Goal: Task Accomplishment & Management: Complete application form

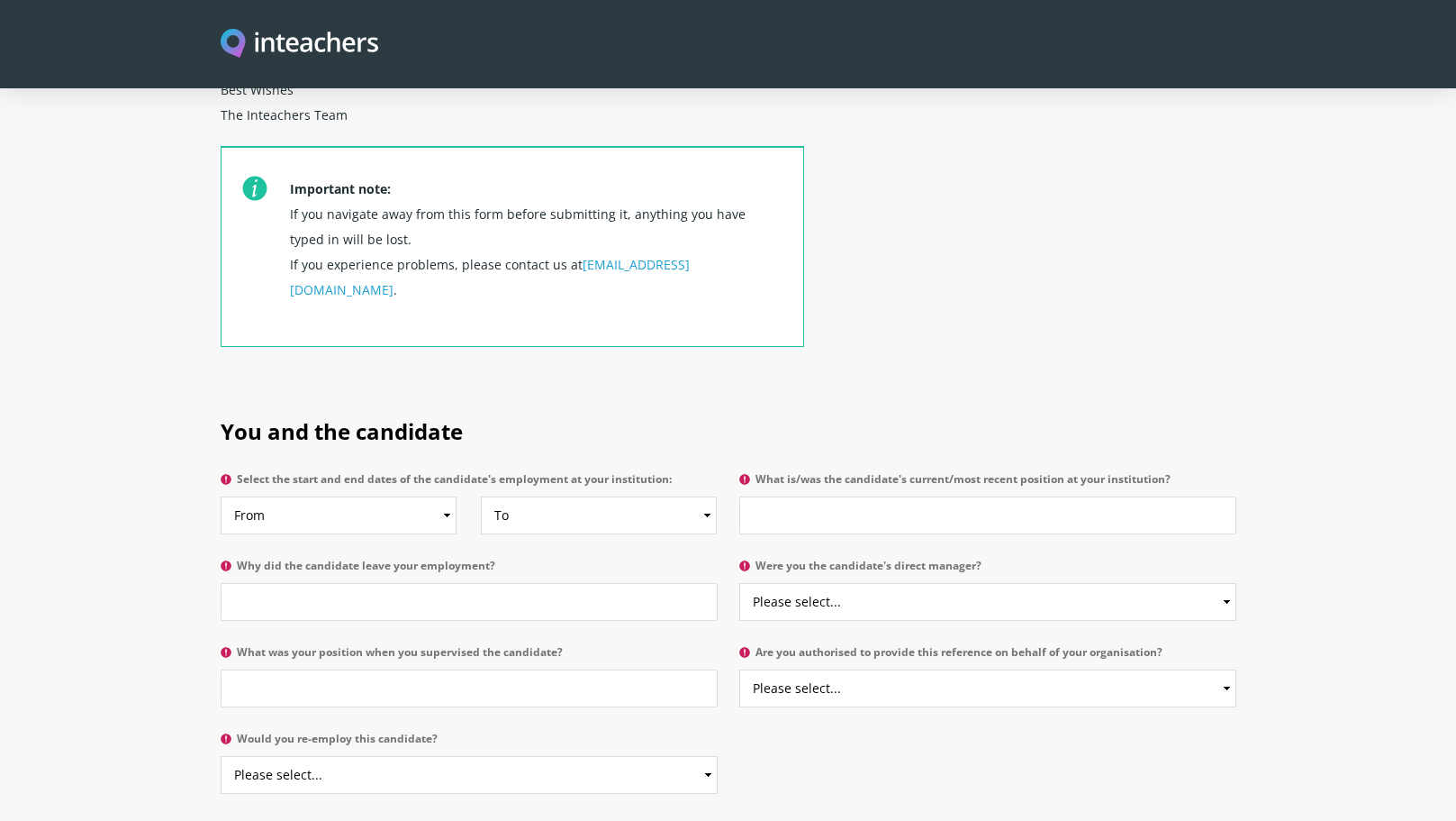
scroll to position [644, 0]
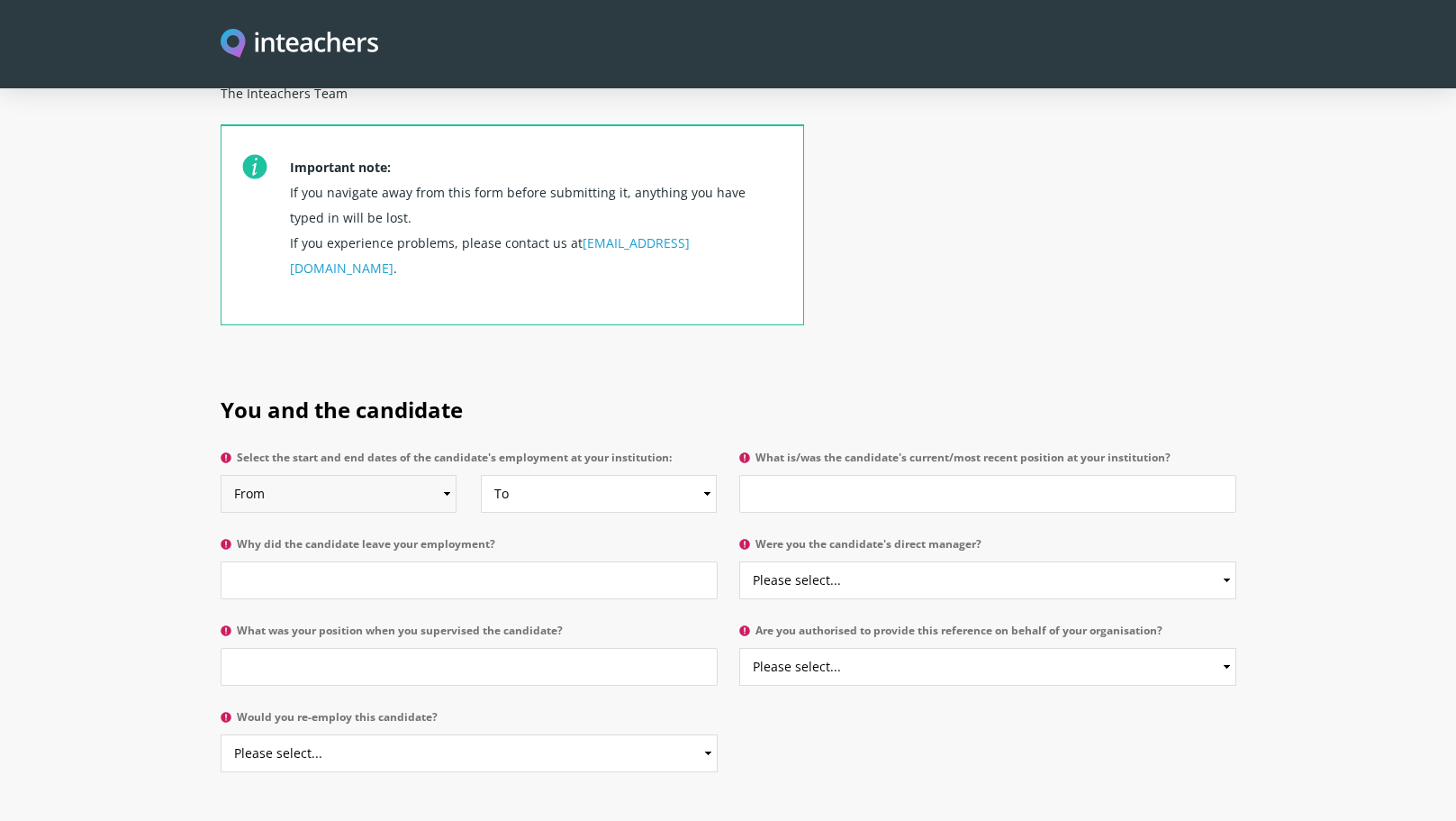
click at [410, 475] on select "From 2025 2024 2023 2022 2021 2020 2019 2018 2017 2016 2015 2014 2013 2012 2011…" at bounding box center [338, 493] width 236 height 38
select select "1998"
click at [221, 475] on select "From 2025 2024 2023 2022 2021 2020 2019 2018 2017 2016 2015 2014 2013 2012 2011…" at bounding box center [338, 493] width 236 height 38
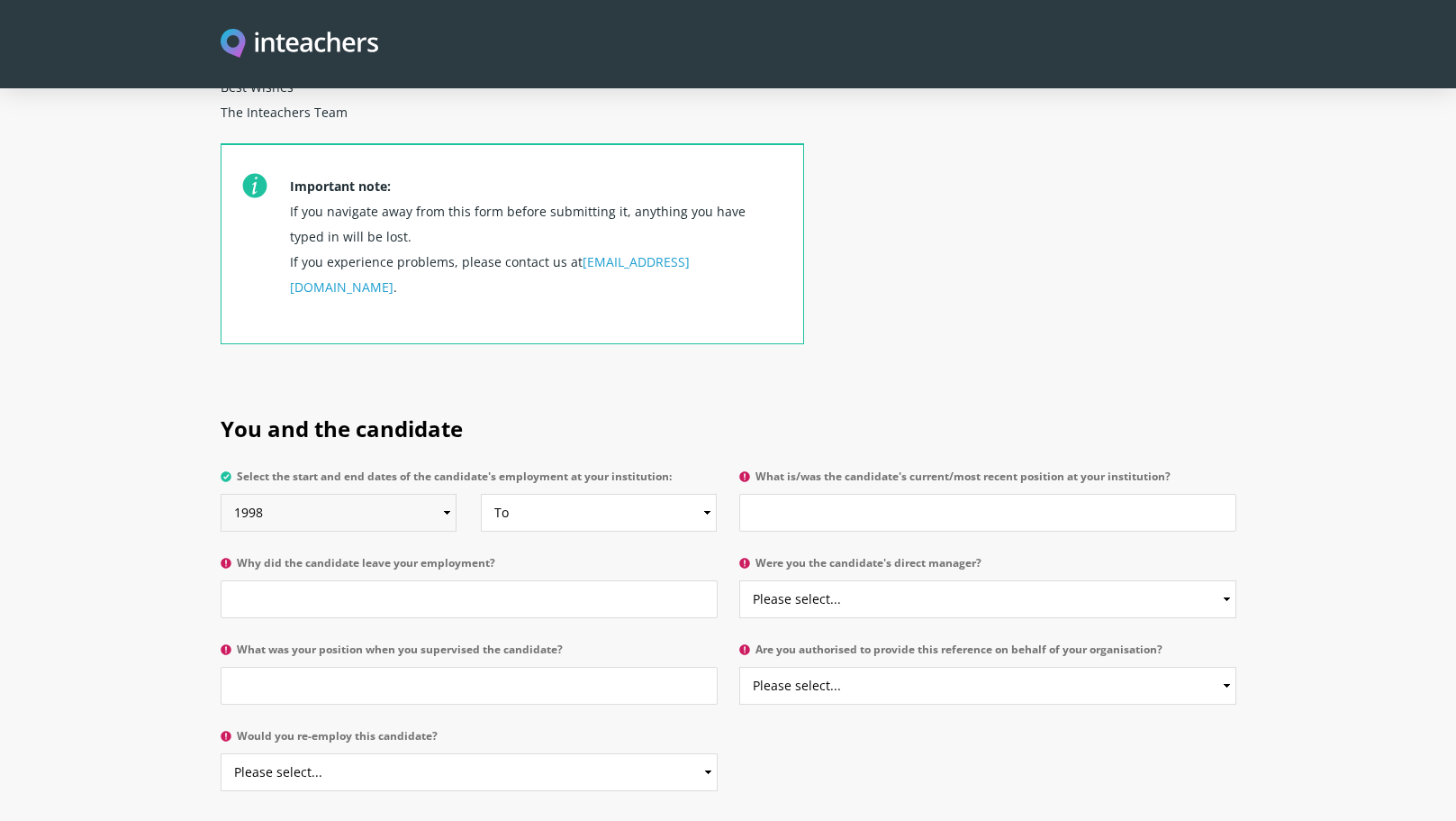
scroll to position [635, 0]
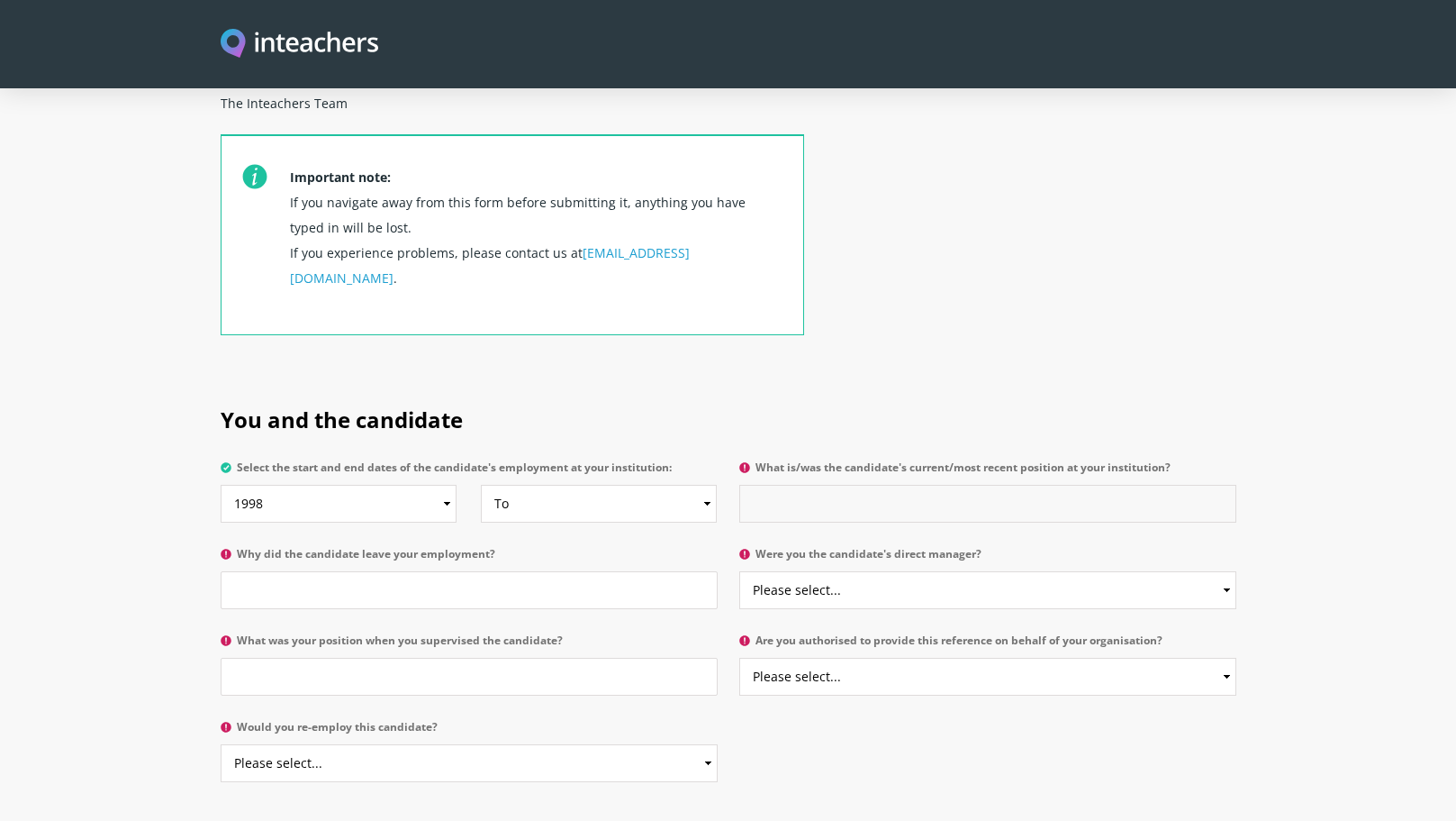
click at [798, 485] on input "What is/was the candidate's current/most recent position at your institution?" at bounding box center [987, 503] width 497 height 38
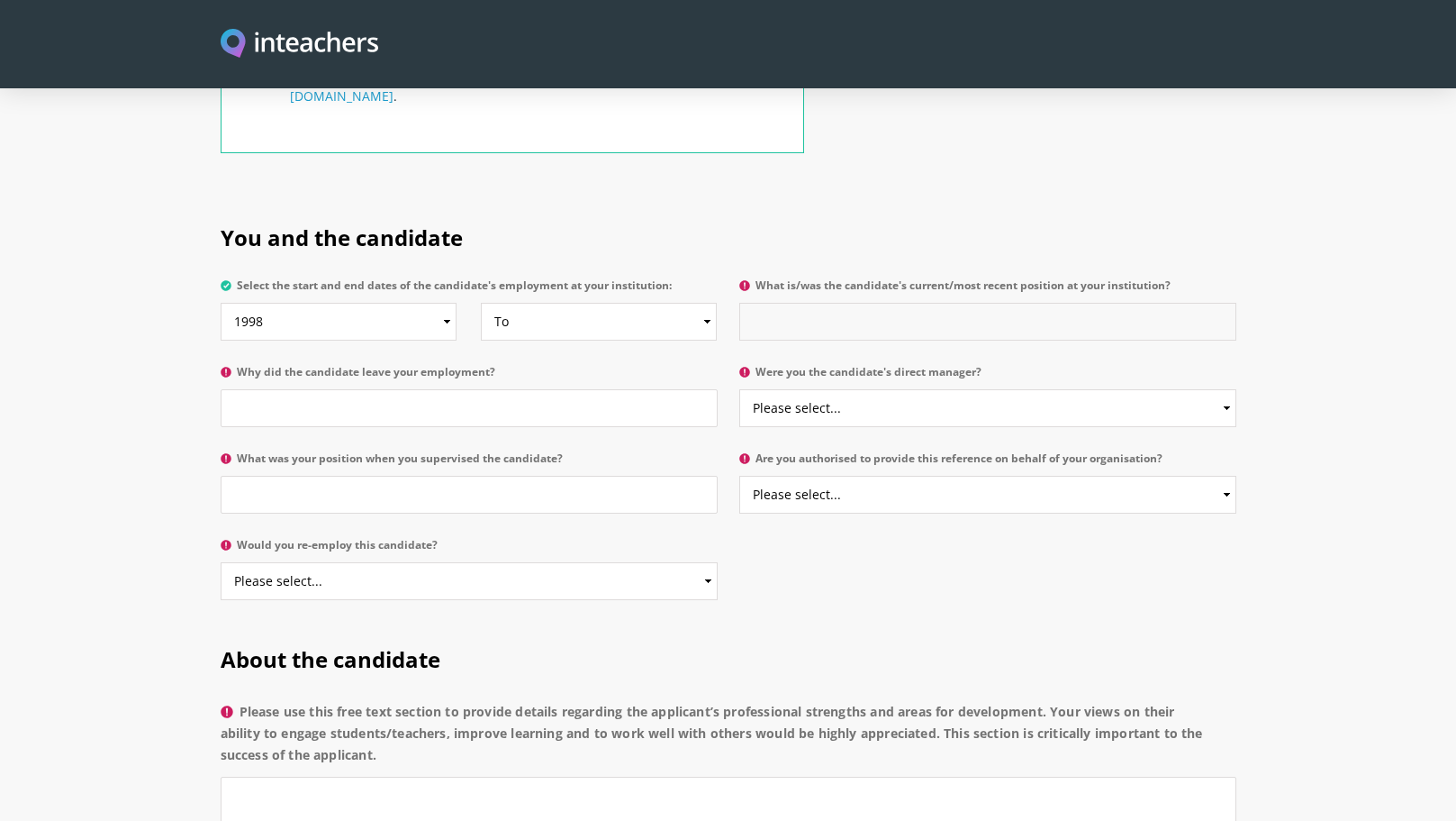
scroll to position [822, 0]
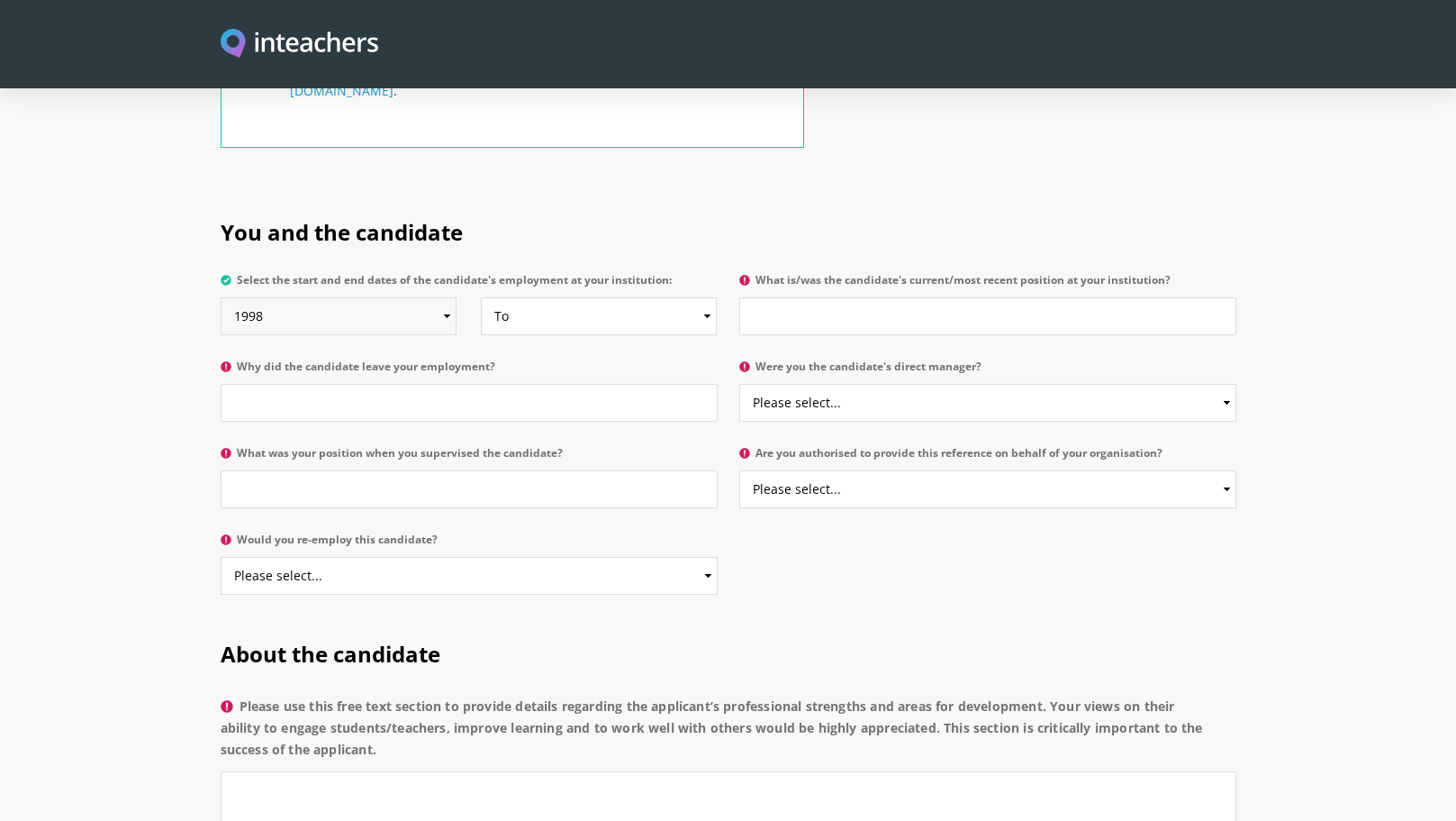
click at [446, 297] on select "From 2025 2024 2023 2022 2021 2020 2019 2018 2017 2016 2015 2014 2013 2012 2011…" at bounding box center [338, 316] width 236 height 38
click at [221, 297] on select "From 2025 2024 2023 2022 2021 2020 2019 2018 2017 2016 2015 2014 2013 2012 2011…" at bounding box center [338, 316] width 236 height 38
click at [445, 297] on select "From 2025 2024 2023 2022 2021 2020 2019 2018 2017 2016 2015 2014 2013 2012 2011…" at bounding box center [338, 316] width 236 height 38
select select "2012"
click at [221, 297] on select "From 2025 2024 2023 2022 2021 2020 2019 2018 2017 2016 2015 2014 2013 2012 2011…" at bounding box center [338, 316] width 236 height 38
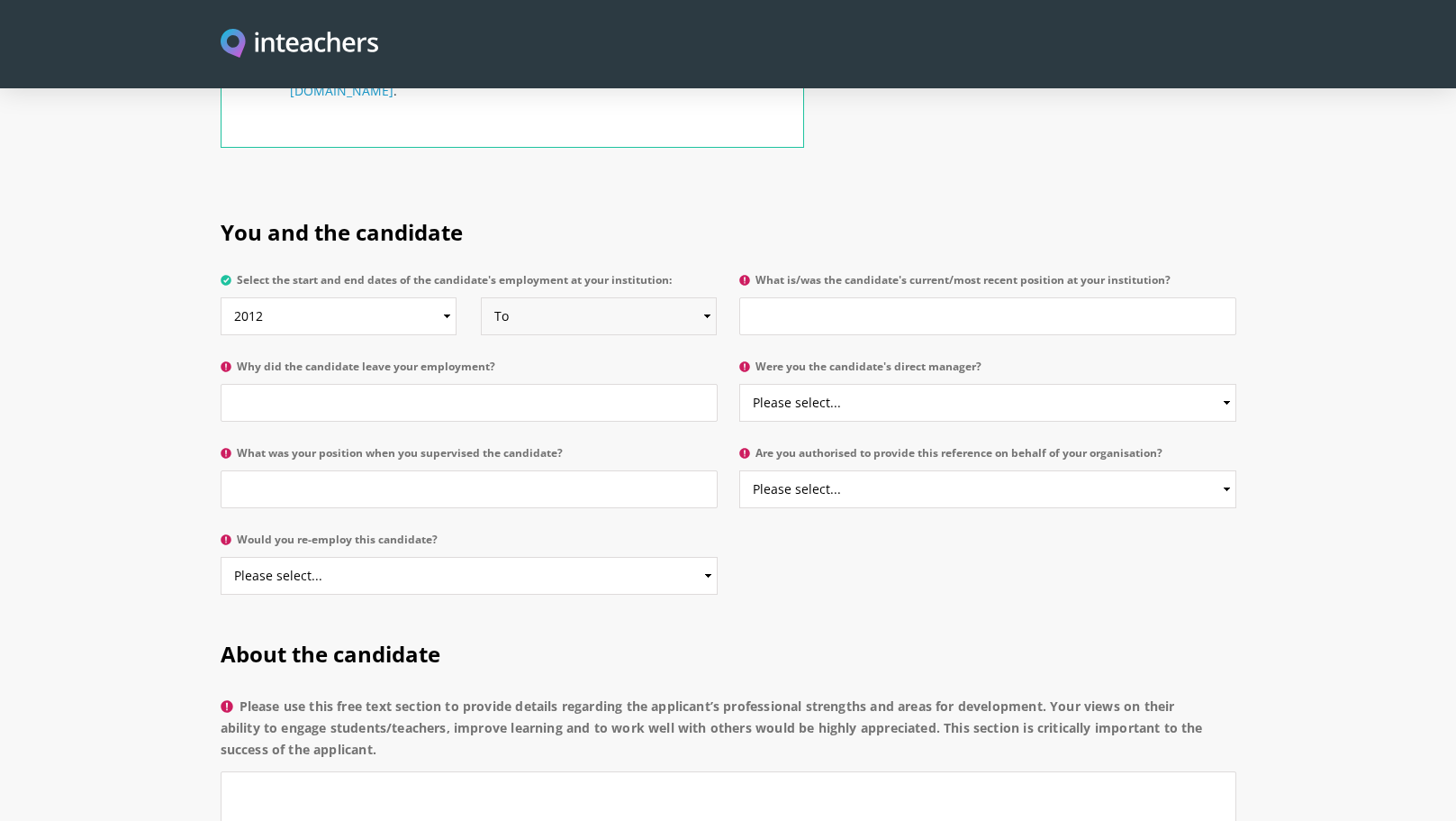
click at [600, 297] on select "To Currently 2025 2024 2023 2022 2021 2020 2019 2018 2017 2016 2015 2014 2013 2…" at bounding box center [598, 316] width 236 height 38
select select "2025"
click at [480, 297] on select "To Currently 2025 2024 2023 2022 2021 2020 2019 2018 2017 2016 2015 2014 2013 2…" at bounding box center [598, 316] width 236 height 38
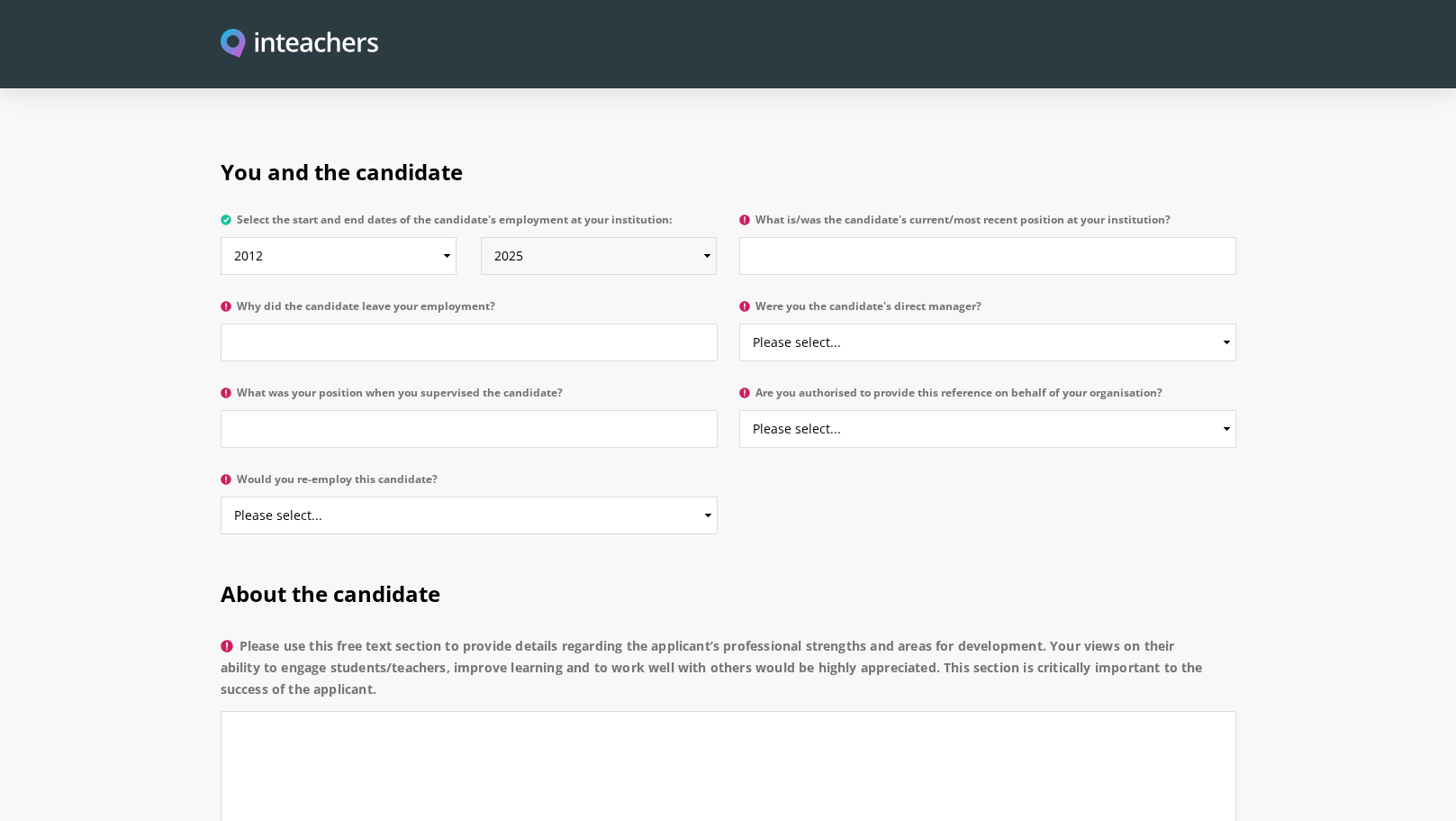
scroll to position [884, 0]
click at [776, 236] on input "What is/was the candidate's current/most recent position at your institution?" at bounding box center [987, 255] width 497 height 38
paste input "Missionary and Ministry Partner in Every Nation [GEOGRAPHIC_DATA]"
type input "Missionary and Ministry Partner in Every Nation [GEOGRAPHIC_DATA]"
click at [565, 323] on input "Why did the candidate leave your employment?" at bounding box center [469, 341] width 497 height 38
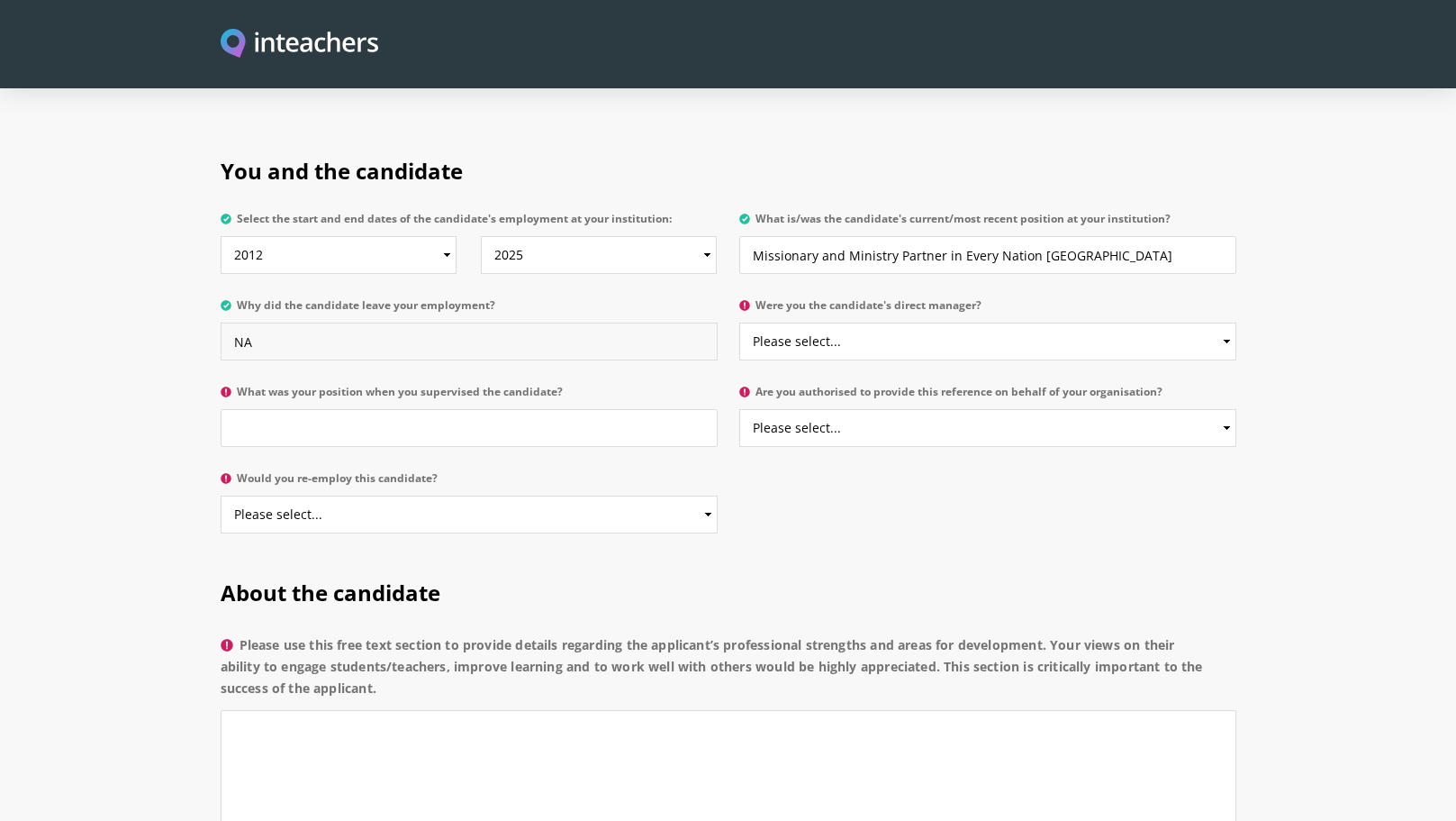
type input "NA"
click at [826, 323] on select "Please select... Yes No" at bounding box center [987, 341] width 497 height 38
select select "No"
click at [739, 323] on select "Please select... Yes No" at bounding box center [987, 341] width 497 height 38
click at [652, 409] on input "What was your position when you supervised the candidate?" at bounding box center [469, 428] width 497 height 38
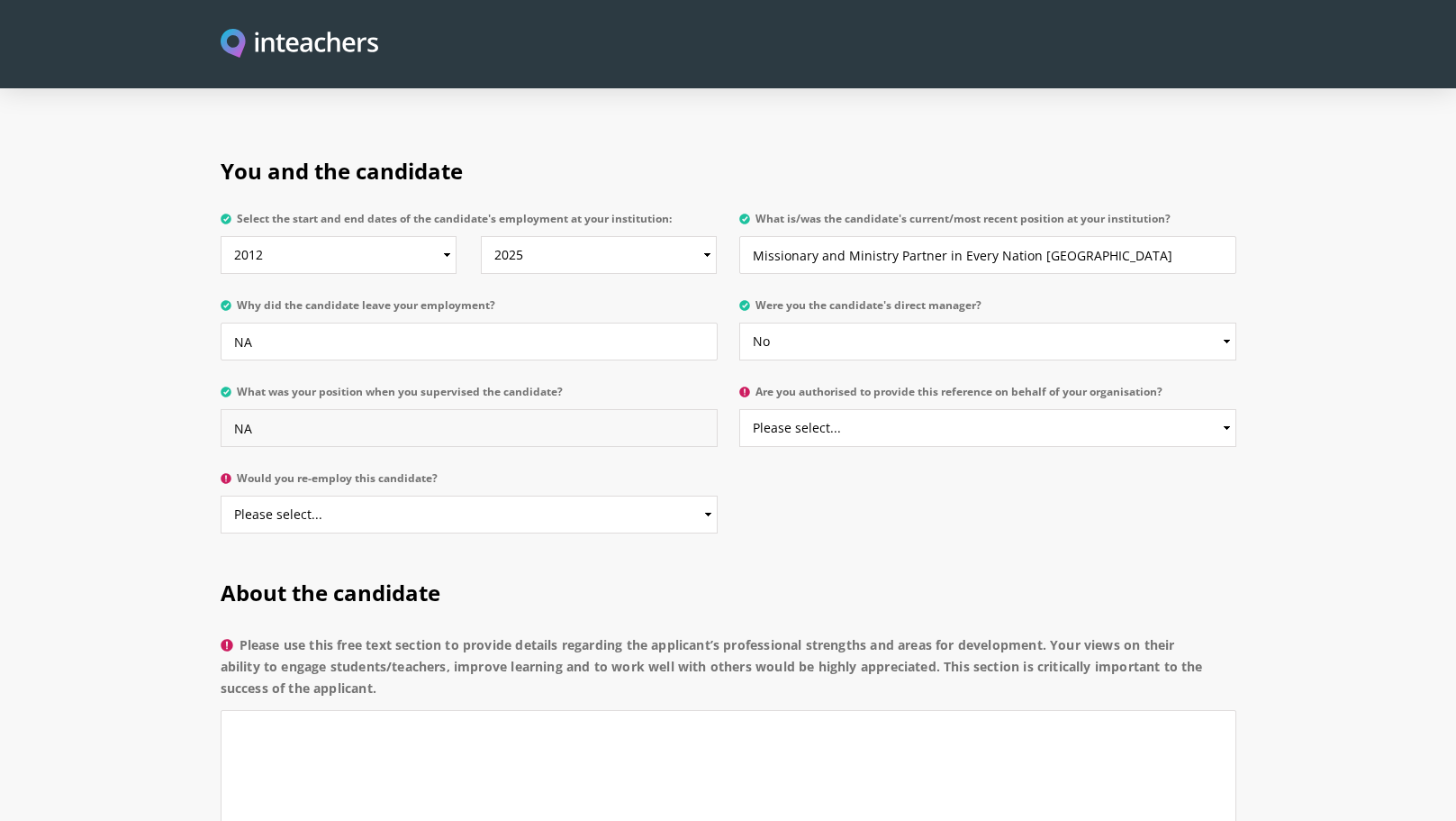
type input "NA"
click at [854, 409] on select "Please select... Yes No" at bounding box center [987, 428] width 497 height 38
select select "Yes"
click at [739, 409] on select "Please select... Yes No" at bounding box center [987, 428] width 497 height 38
click at [698, 495] on select "Please select... Yes No" at bounding box center [469, 514] width 497 height 38
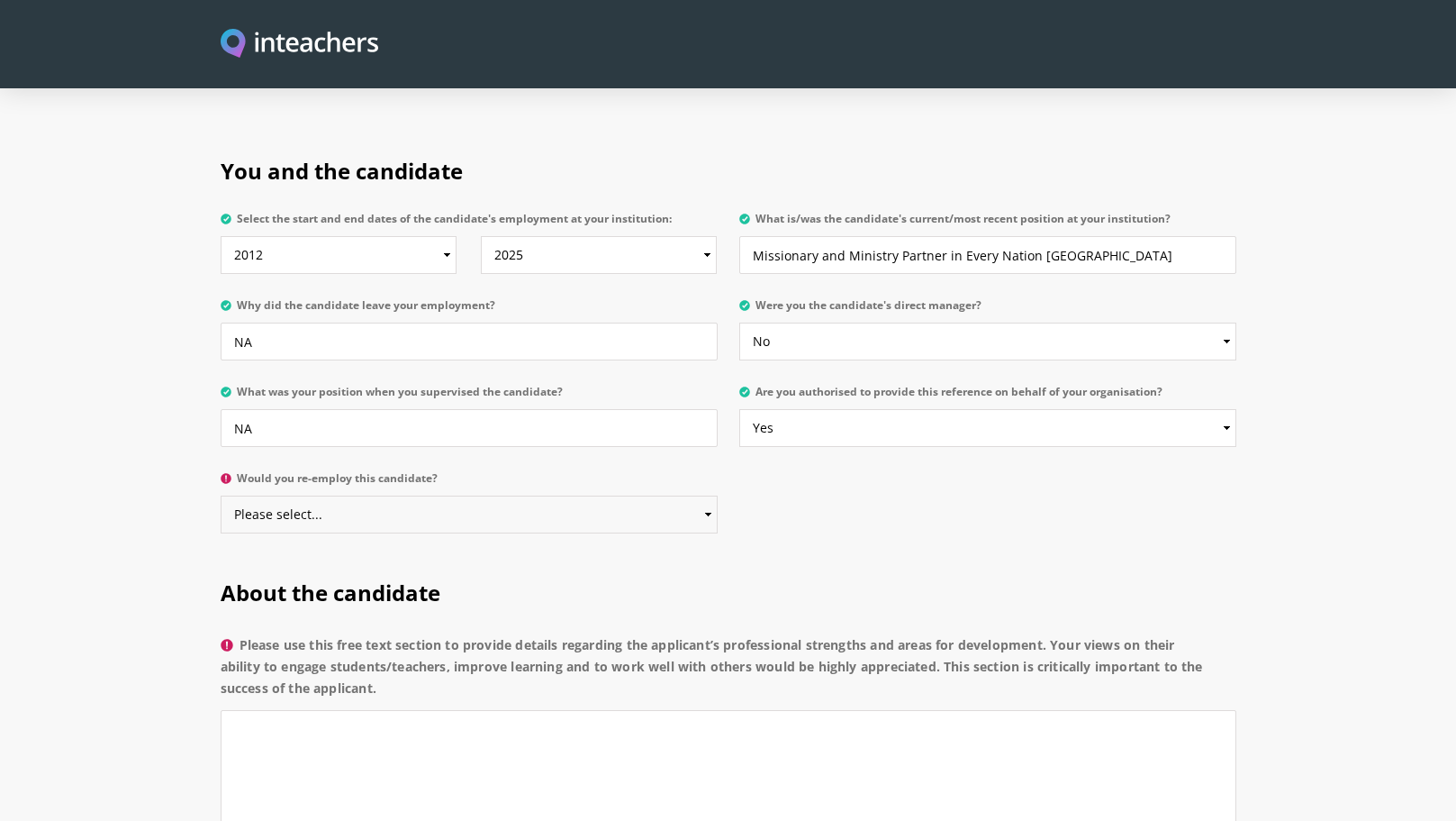
select select "Yes"
click at [221, 495] on select "Please select... Yes No" at bounding box center [469, 514] width 497 height 38
click at [709, 236] on select "To Currently 2025 2024 2023 2022 2021 2020 2019 2018 2017 2016 2015 2014 2013 2…" at bounding box center [598, 255] width 236 height 38
select select
click at [480, 236] on select "To Currently 2025 2024 2023 2022 2021 2020 2019 2018 2017 2016 2015 2014 2013 2…" at bounding box center [598, 255] width 236 height 38
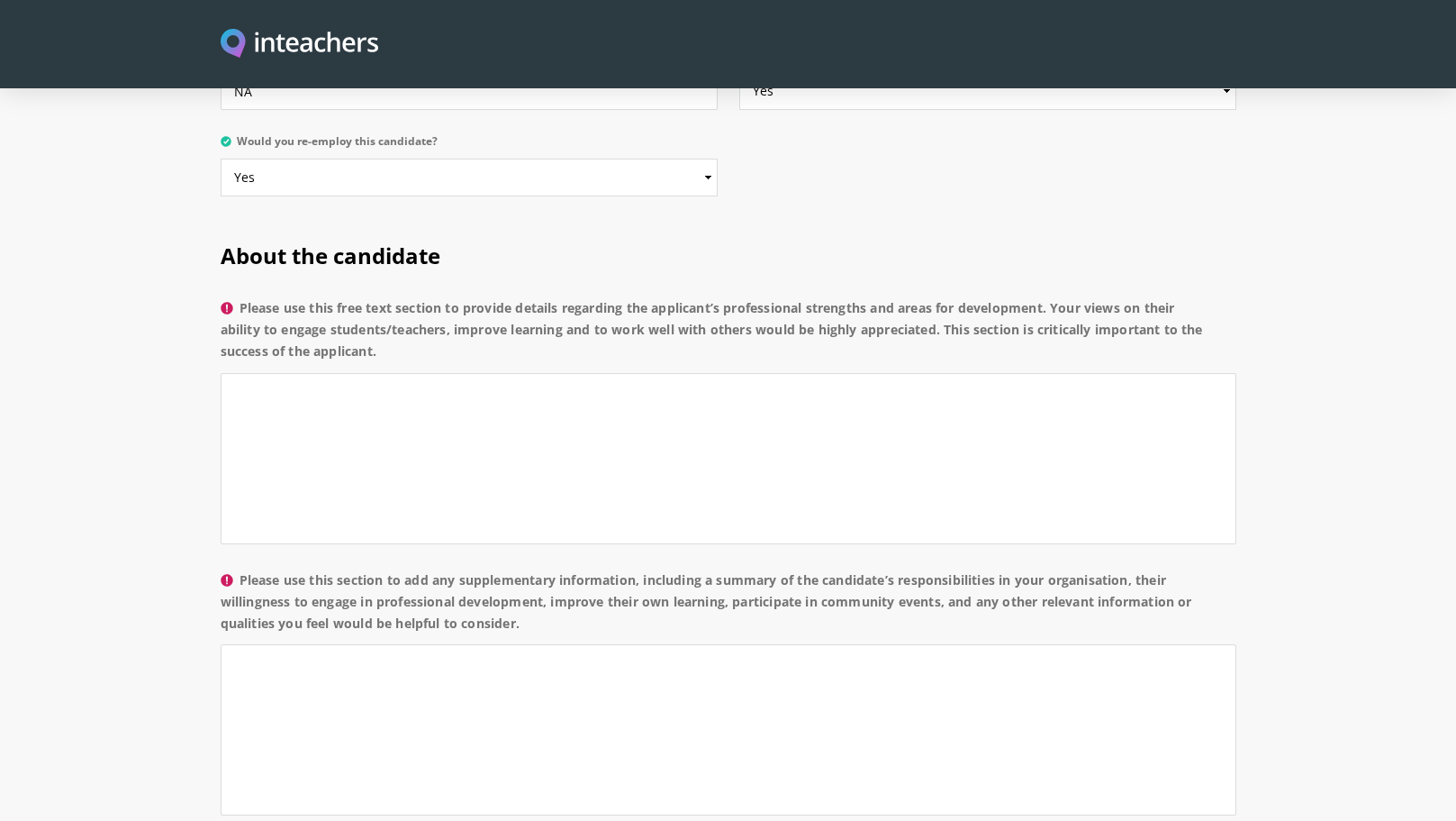
scroll to position [1251, 0]
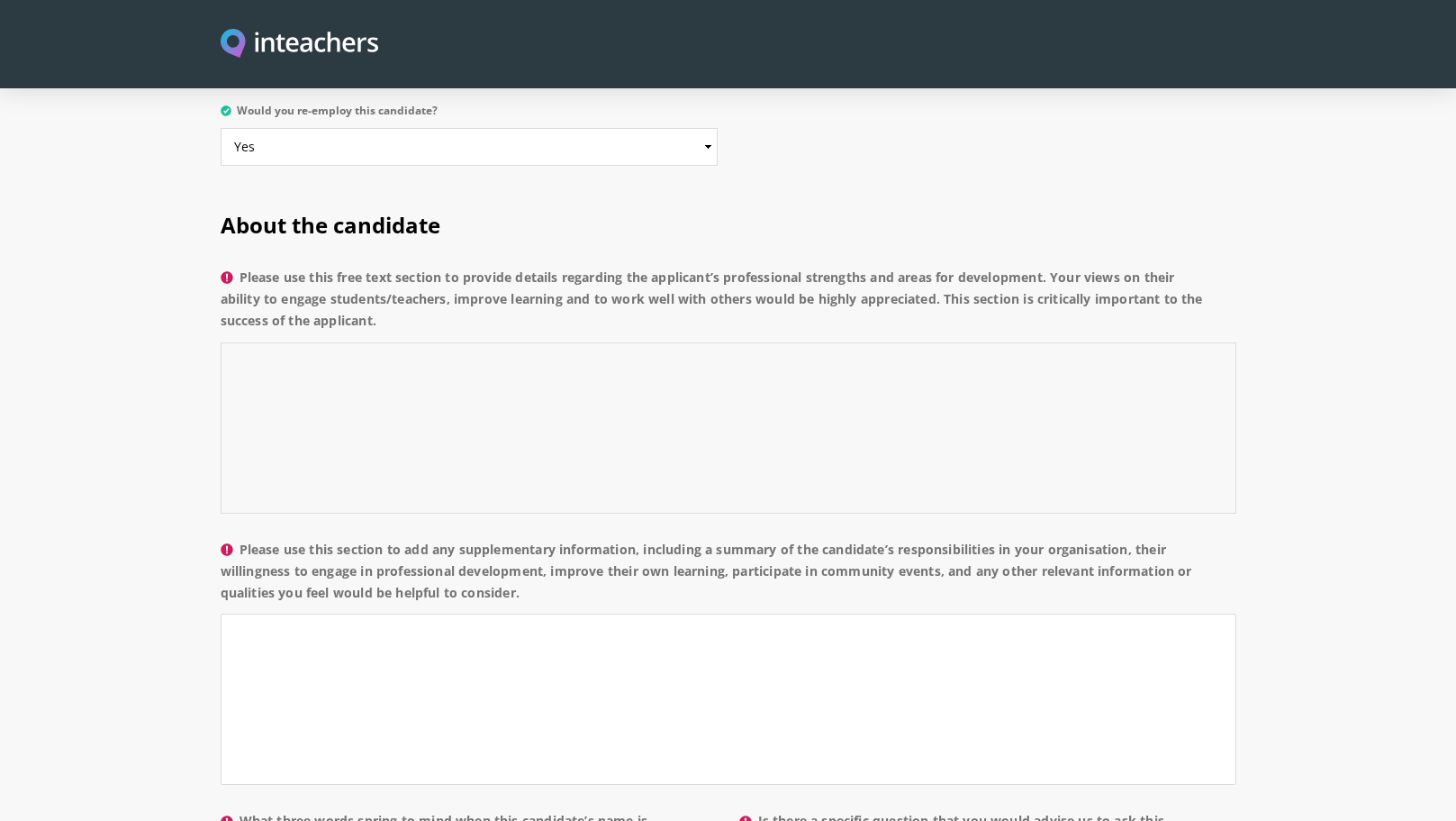
click at [546, 342] on textarea "Please use this free text section to provide details regarding the applicant’s …" at bounding box center [728, 428] width 1016 height 171
paste textarea "Lor ipsumdolo sit ametconsecte adipiscingel seddoeiusmo temporinci, utlaboreetd…"
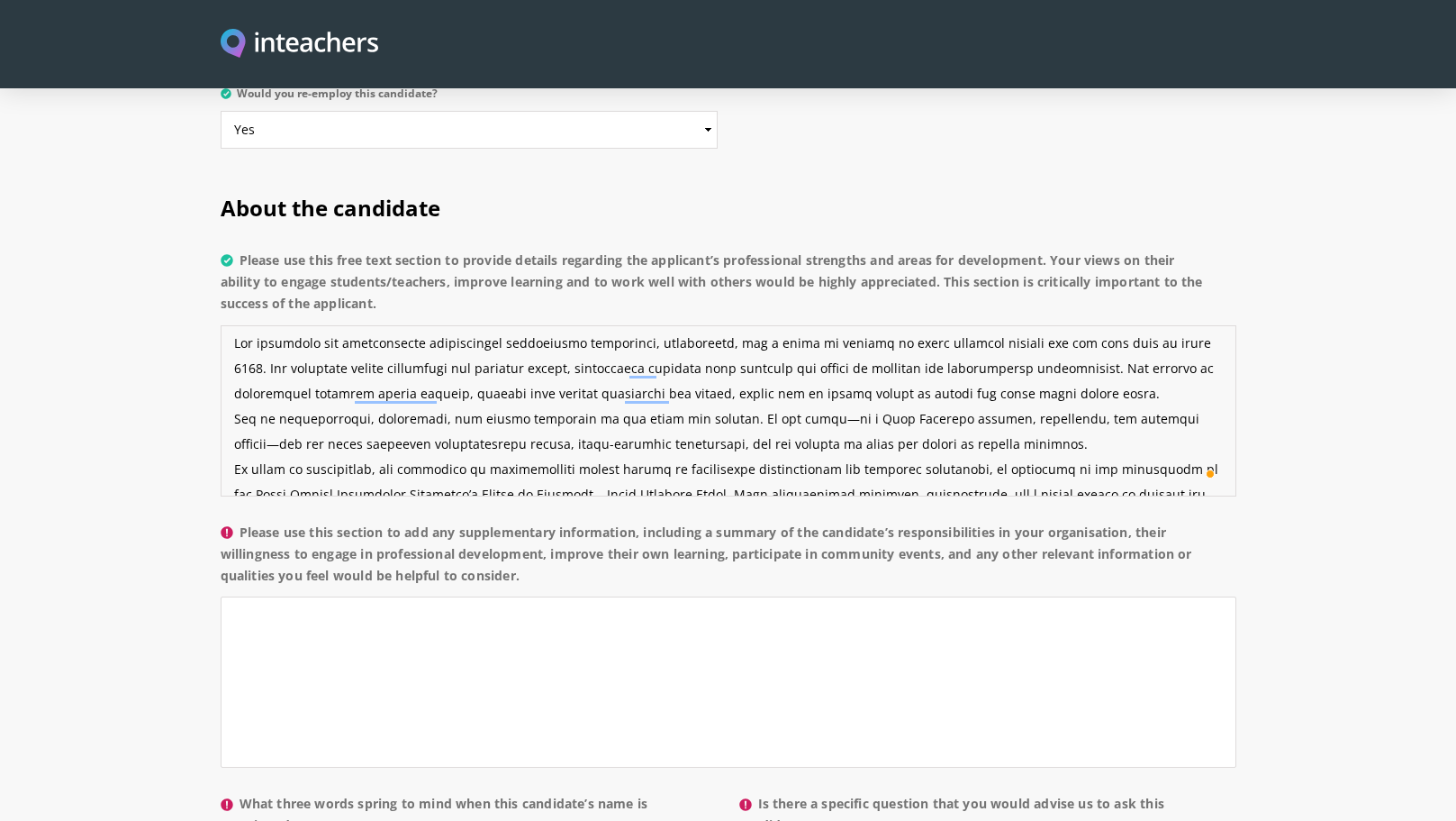
scroll to position [0, 0]
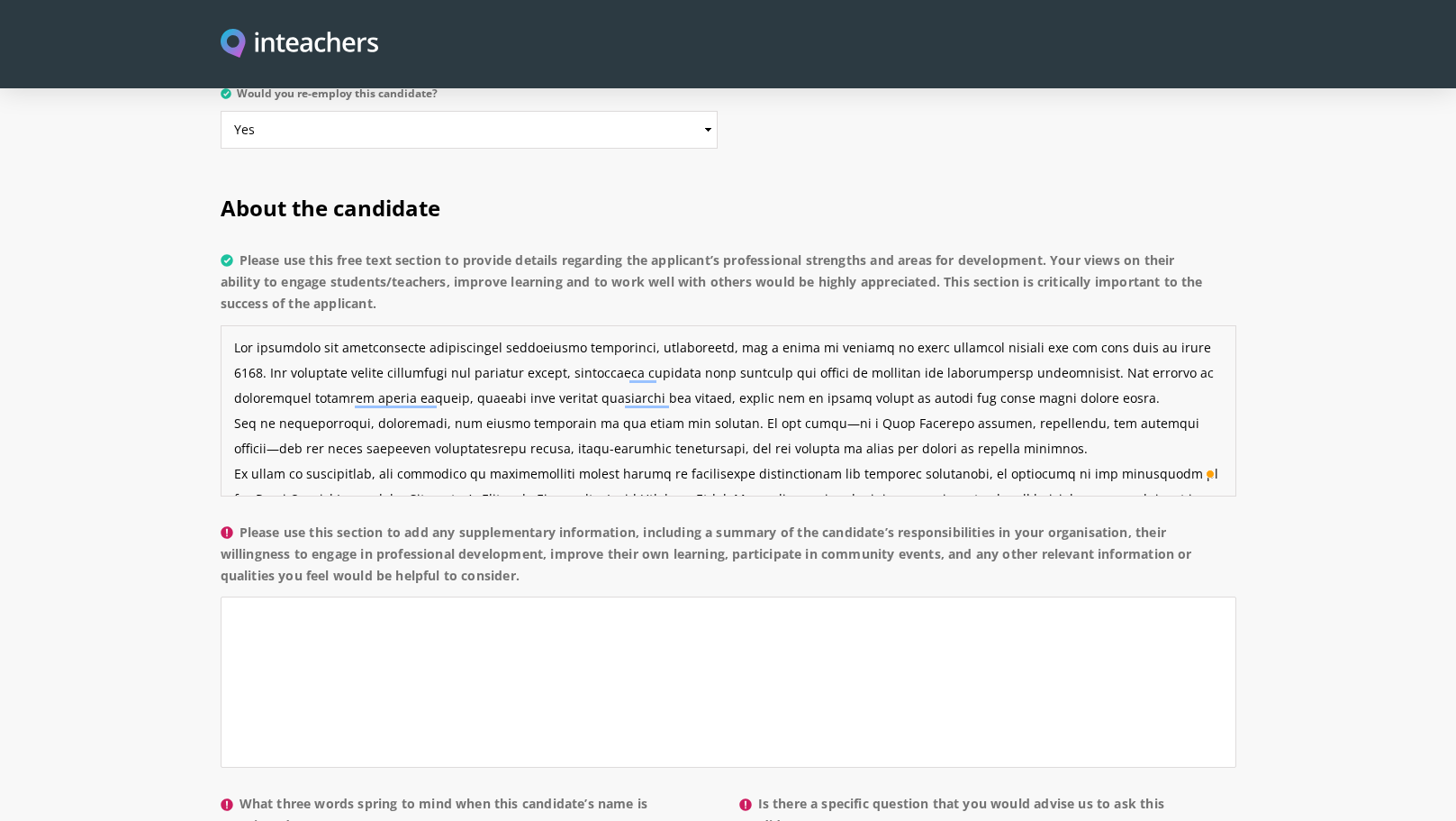
click at [1163, 325] on textarea "Please use this free text section to provide details regarding the applicant’s …" at bounding box center [728, 410] width 1016 height 171
drag, startPoint x: 1030, startPoint y: 329, endPoint x: 1037, endPoint y: 349, distance: 21.2
click at [1037, 349] on textarea "Please use this free text section to provide details regarding the applicant’s …" at bounding box center [728, 410] width 1016 height 171
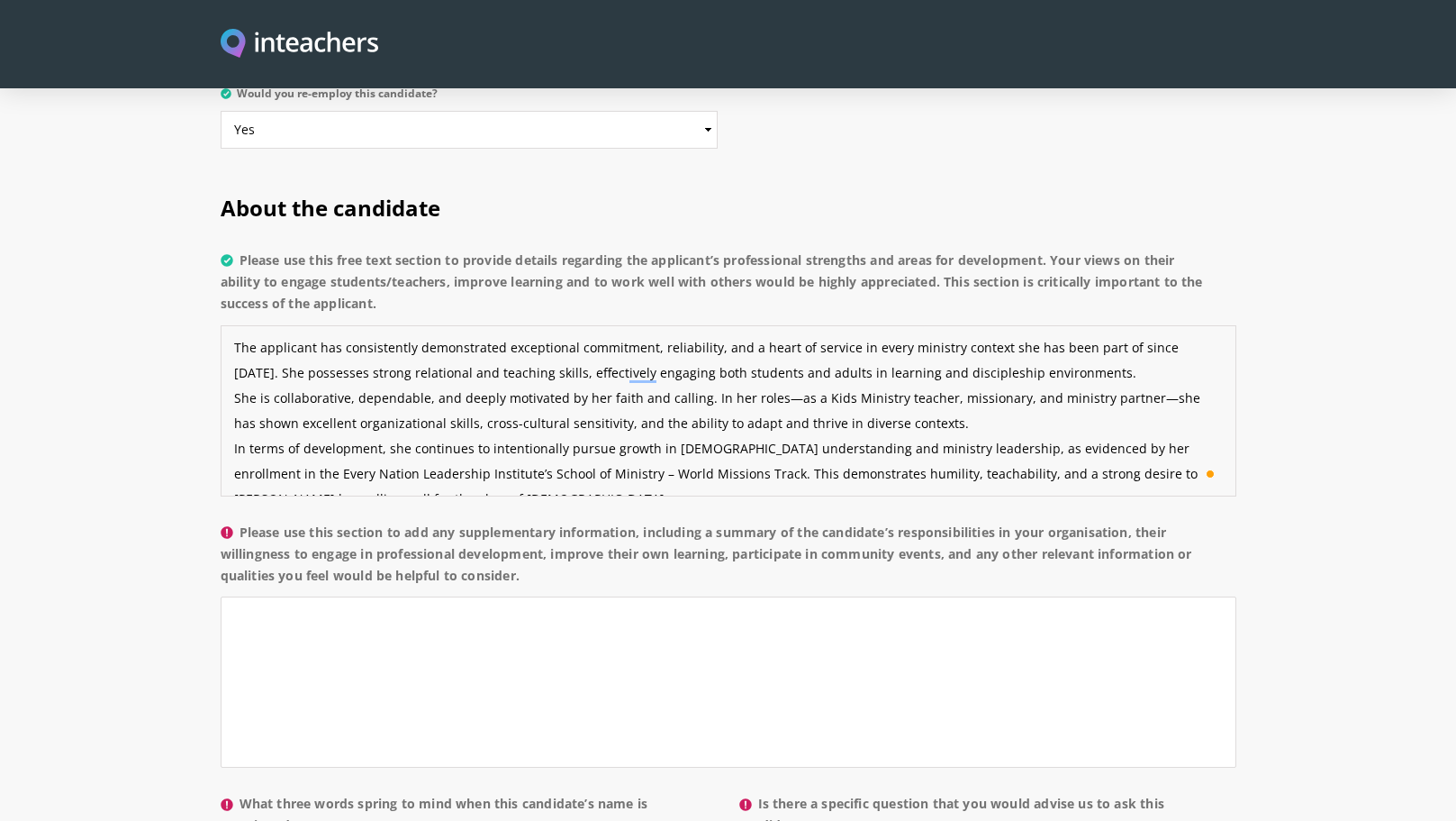
click at [782, 373] on textarea "The applicant has consistently demonstrated exceptional commitment, reliability…" at bounding box center [728, 410] width 1016 height 171
drag, startPoint x: 279, startPoint y: 373, endPoint x: 416, endPoint y: 381, distance: 137.2
click at [416, 381] on textarea "The applicant has consistently demonstrated exceptional commitment, reliability…" at bounding box center [728, 410] width 1016 height 171
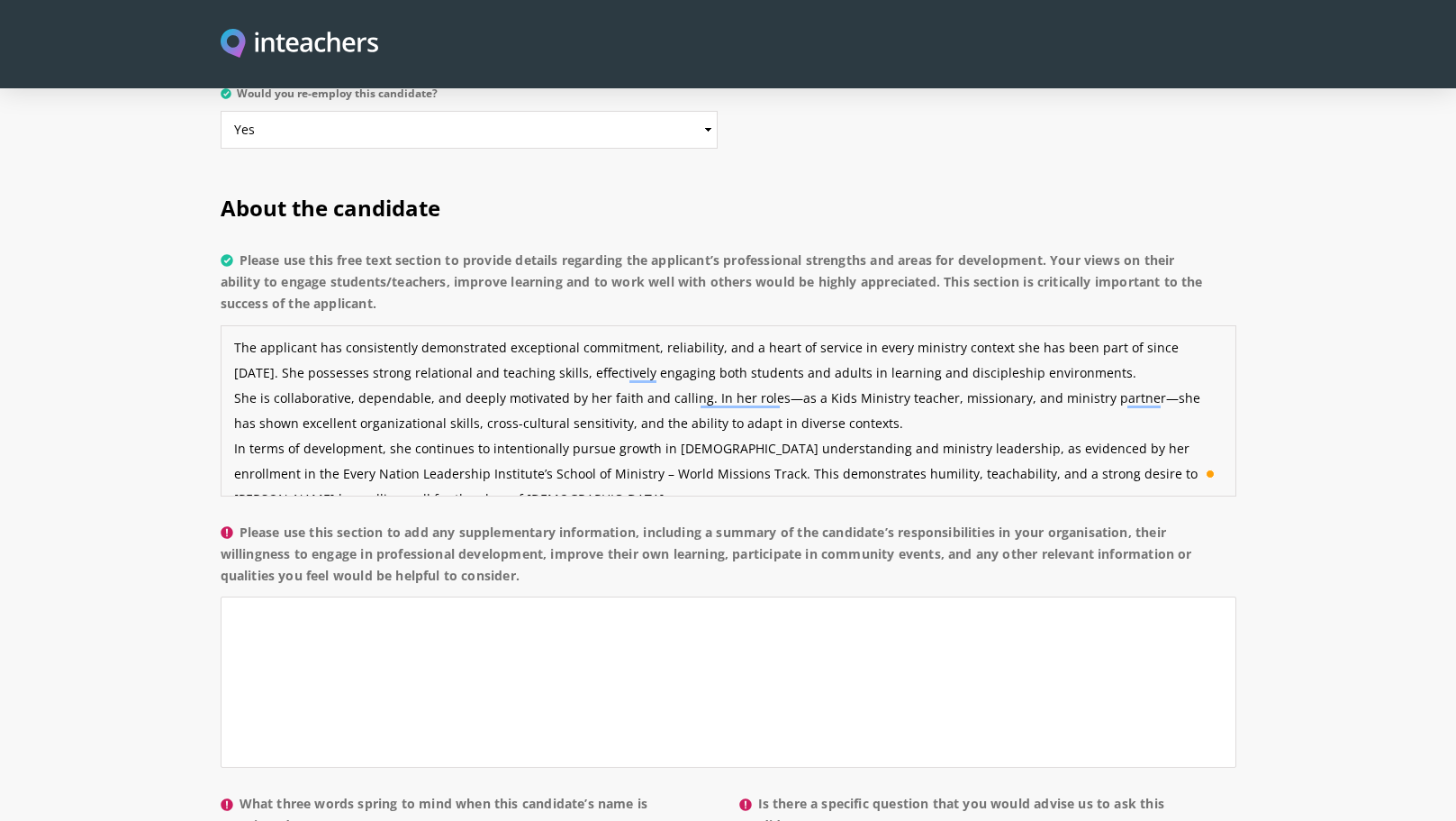
click at [416, 381] on textarea "The applicant has consistently demonstrated exceptional commitment, reliability…" at bounding box center [728, 410] width 1016 height 171
click at [444, 379] on textarea "The applicant has consistently demonstrated exceptional commitment, reliability…" at bounding box center [728, 410] width 1016 height 171
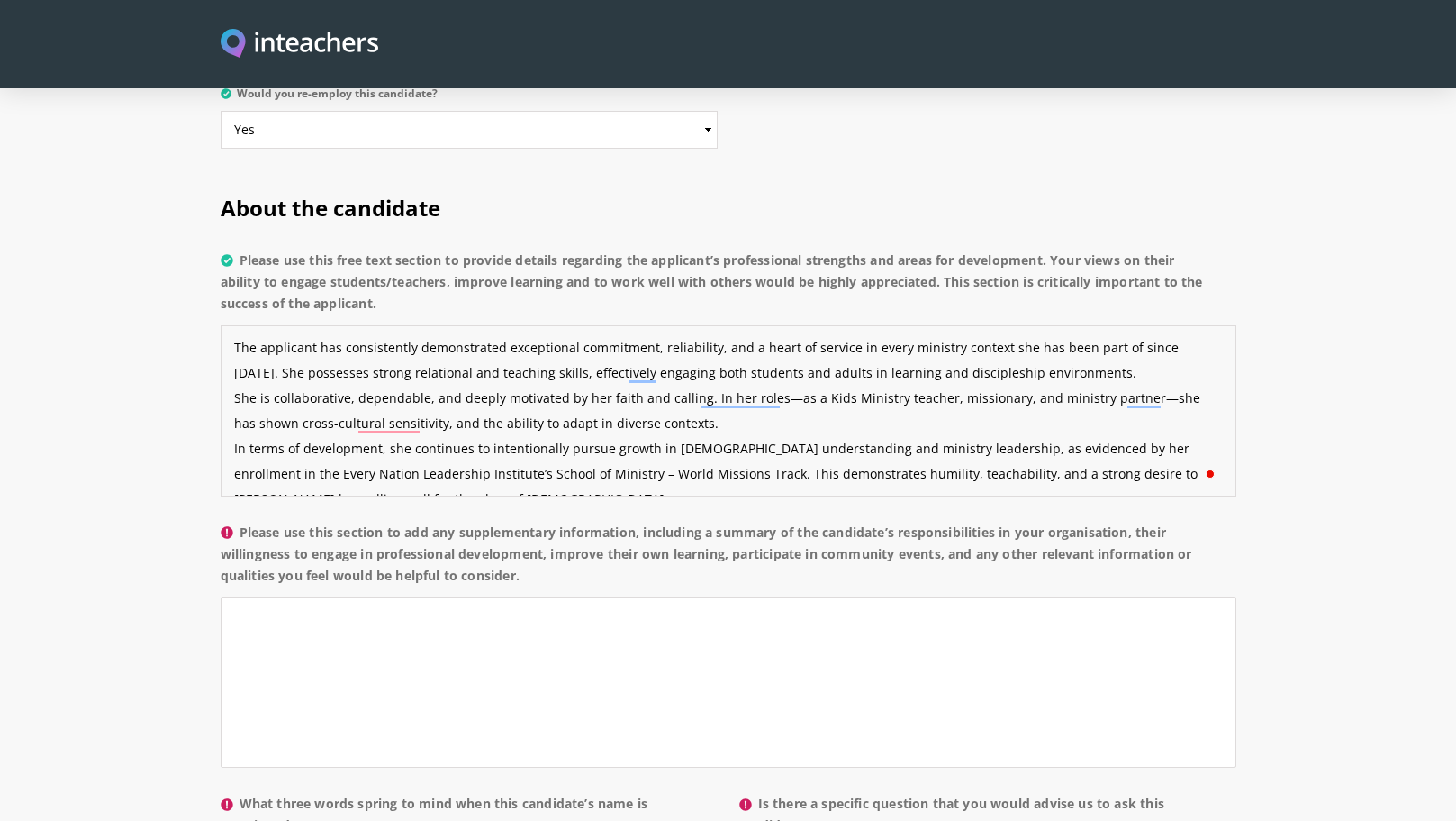
click at [421, 377] on textarea "The applicant has consistently demonstrated exceptional commitment, reliability…" at bounding box center [728, 410] width 1016 height 171
drag, startPoint x: 690, startPoint y: 426, endPoint x: 857, endPoint y: 430, distance: 167.0
click at [857, 430] on textarea "The applicant has consistently demonstrated exceptional commitment, reliability…" at bounding box center [728, 410] width 1016 height 171
click at [834, 429] on textarea "The applicant has consistently demonstrated exceptional commitment, reliability…" at bounding box center [728, 410] width 1016 height 171
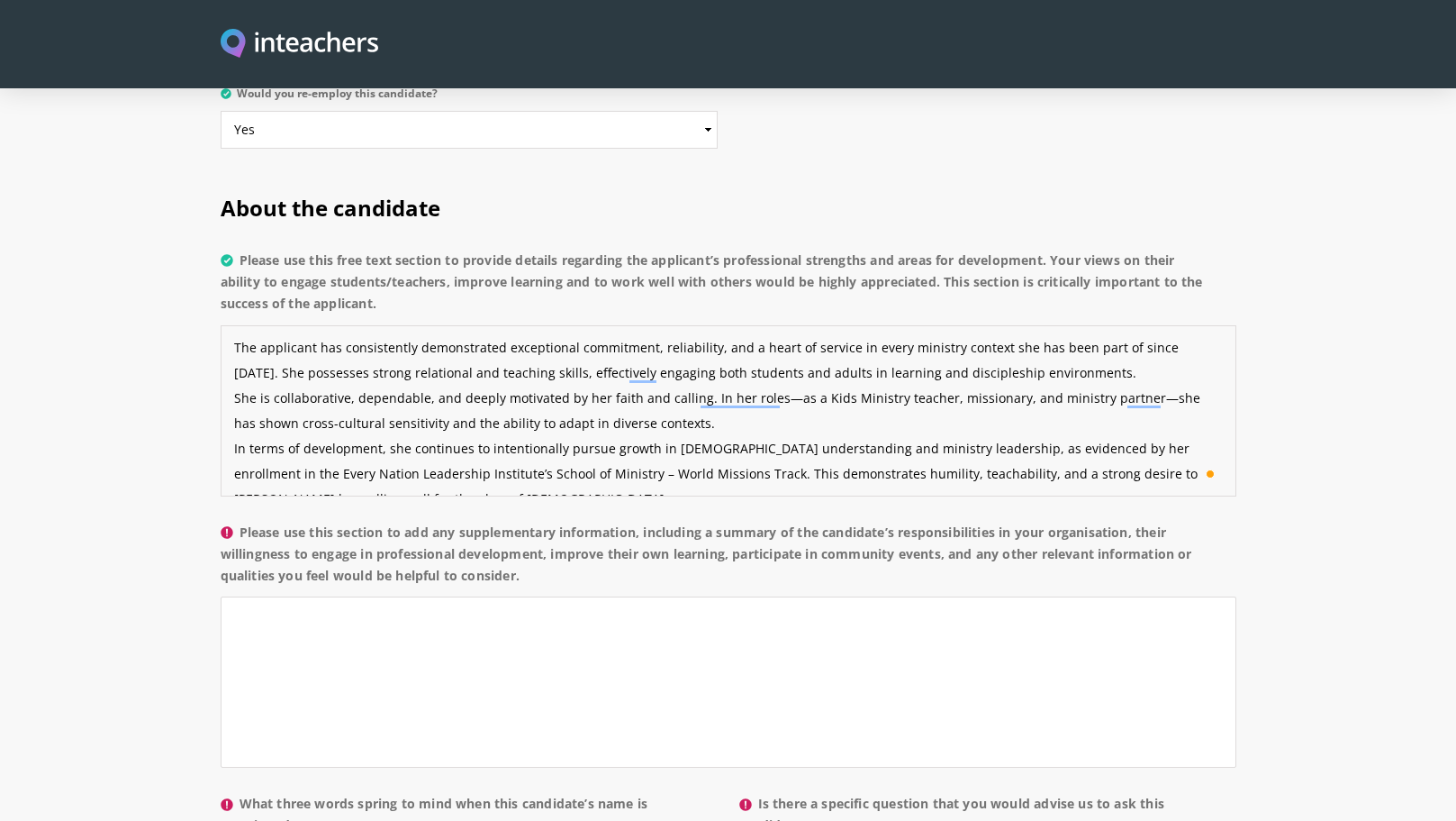
click at [834, 429] on textarea "The applicant has consistently demonstrated exceptional commitment, reliability…" at bounding box center [728, 410] width 1016 height 171
click at [875, 428] on textarea "The applicant has consistently demonstrated exceptional commitment, reliability…" at bounding box center [728, 410] width 1016 height 171
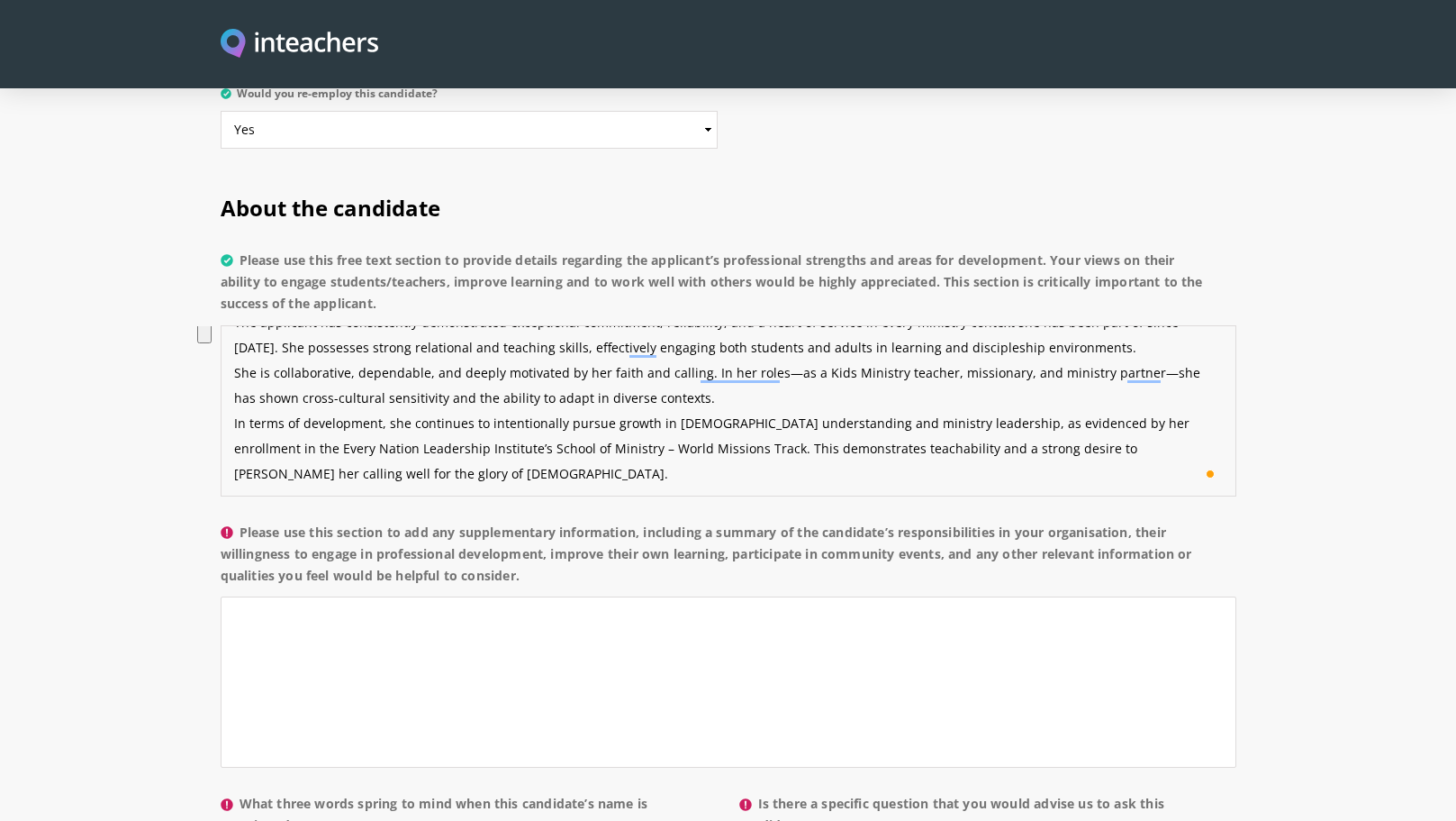
drag, startPoint x: 1146, startPoint y: 402, endPoint x: 1149, endPoint y: 420, distance: 18.2
click at [1149, 420] on textarea "The applicant has consistently demonstrated exceptional commitment, reliability…" at bounding box center [728, 410] width 1016 height 171
type textarea "The applicant has consistently demonstrated exceptional commitment, reliability…"
click at [815, 666] on textarea "Please use this section to add any supplementary information, including a summa…" at bounding box center [728, 682] width 1016 height 171
click at [590, 596] on textarea "Please use this section to add any supplementary information, including a summa…" at bounding box center [728, 682] width 1016 height 171
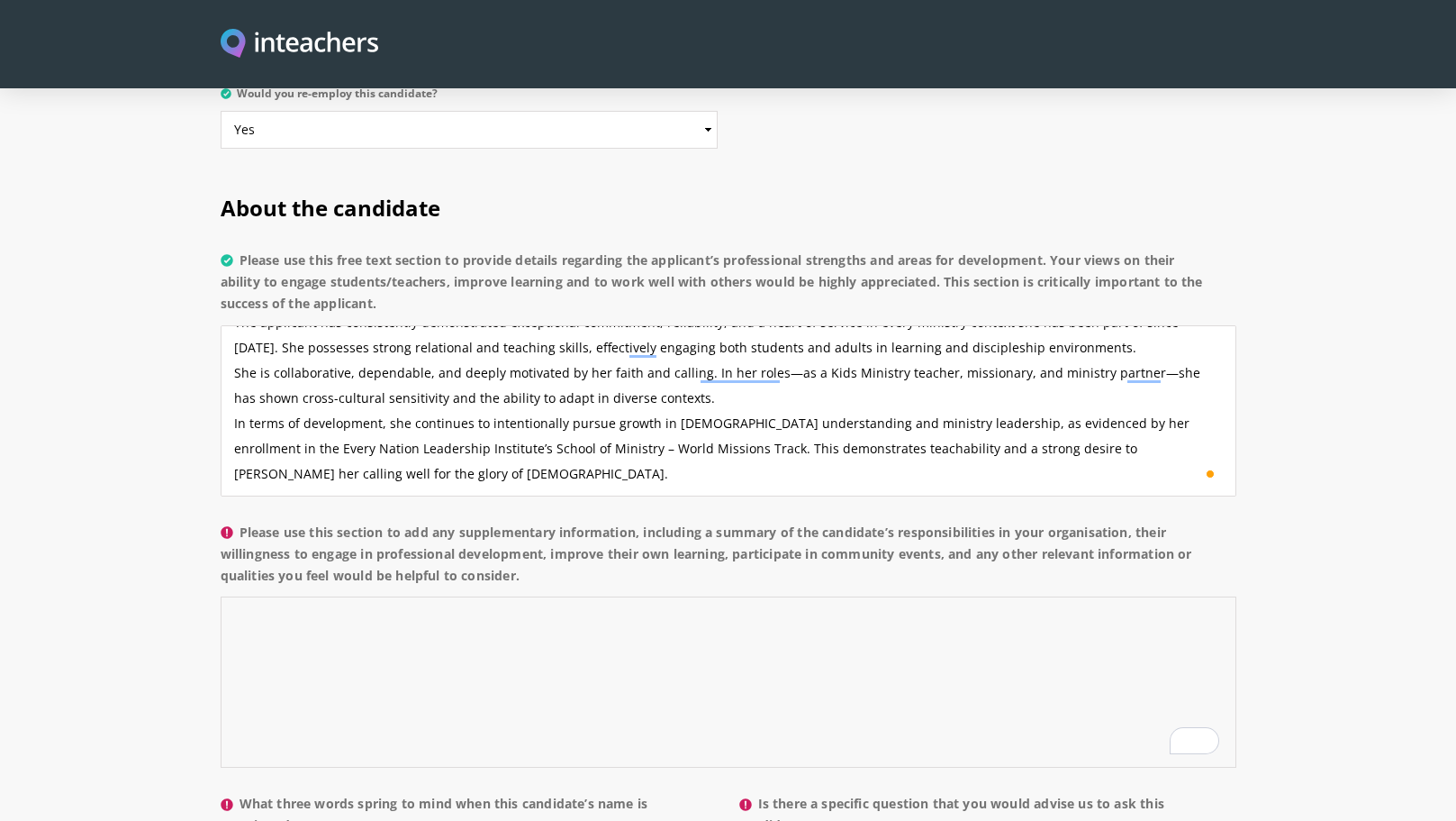
paste textarea "The applicant has faithfully served within Every [DEMOGRAPHIC_DATA] and ministr…"
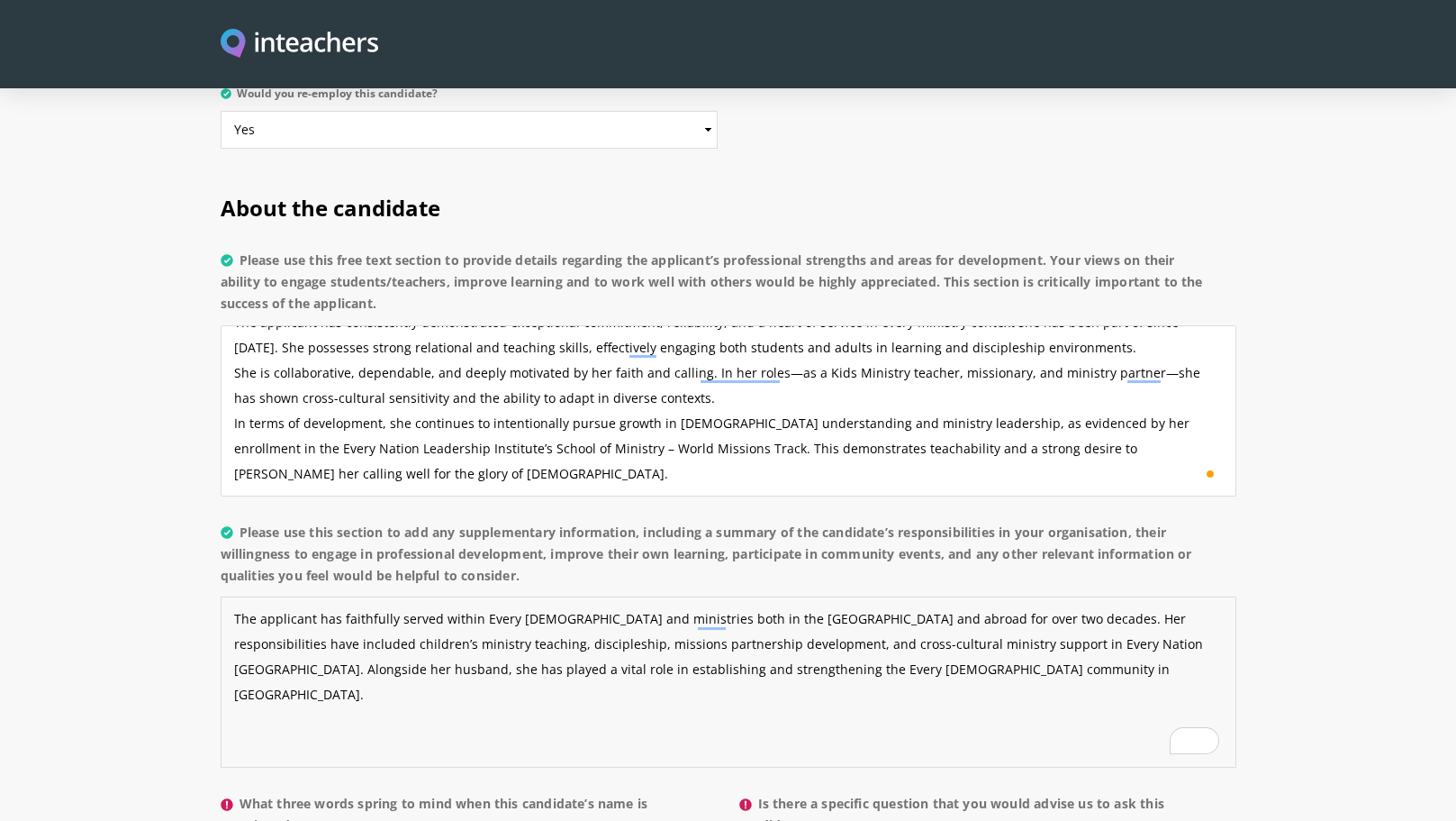
type textarea "The applicant has faithfully served within Every [DEMOGRAPHIC_DATA] and ministr…"
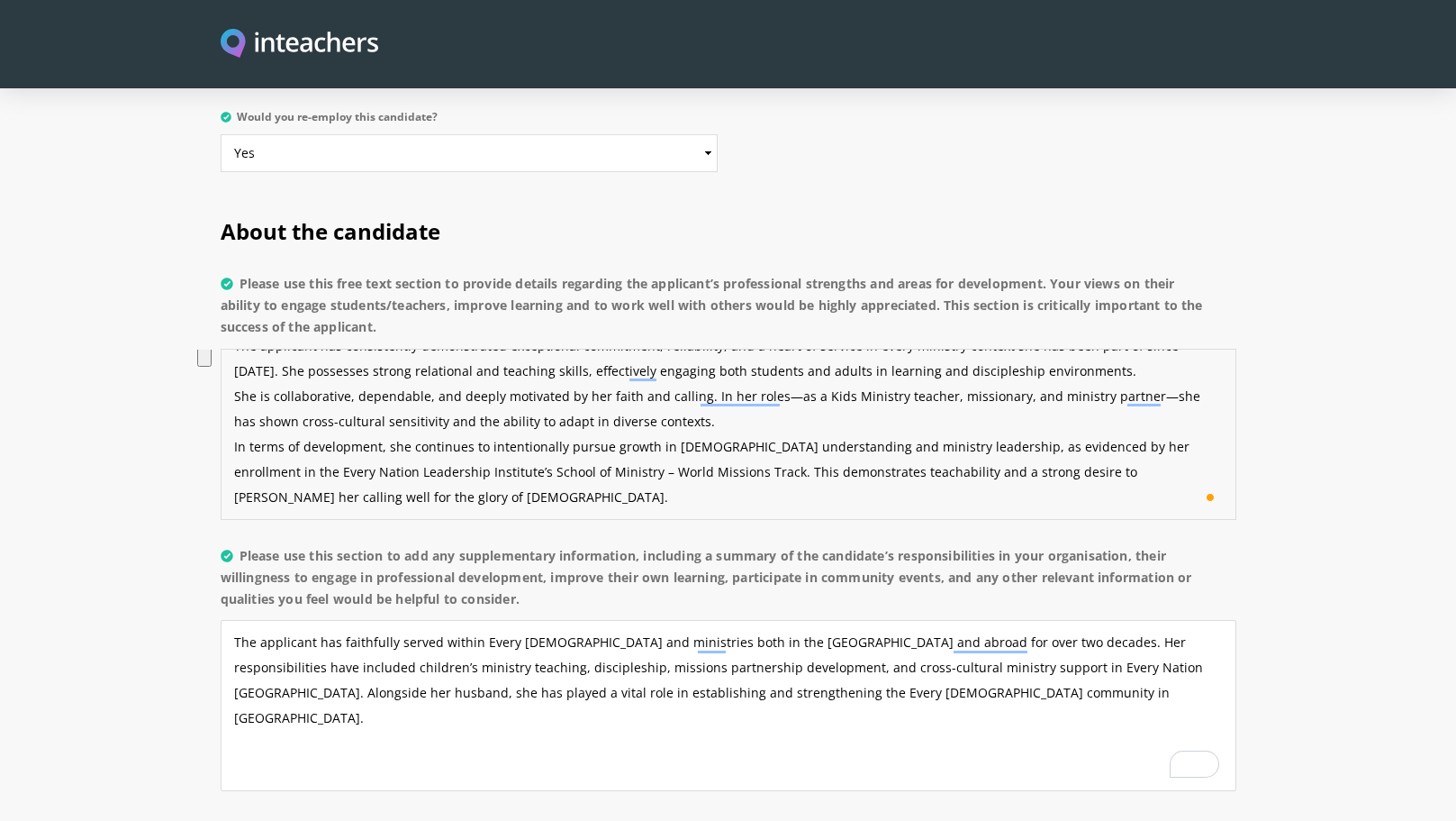
drag, startPoint x: 236, startPoint y: 340, endPoint x: 696, endPoint y: 365, distance: 460.7
click at [696, 365] on textarea "The applicant has consistently demonstrated exceptional commitment, reliability…" at bounding box center [728, 434] width 1016 height 171
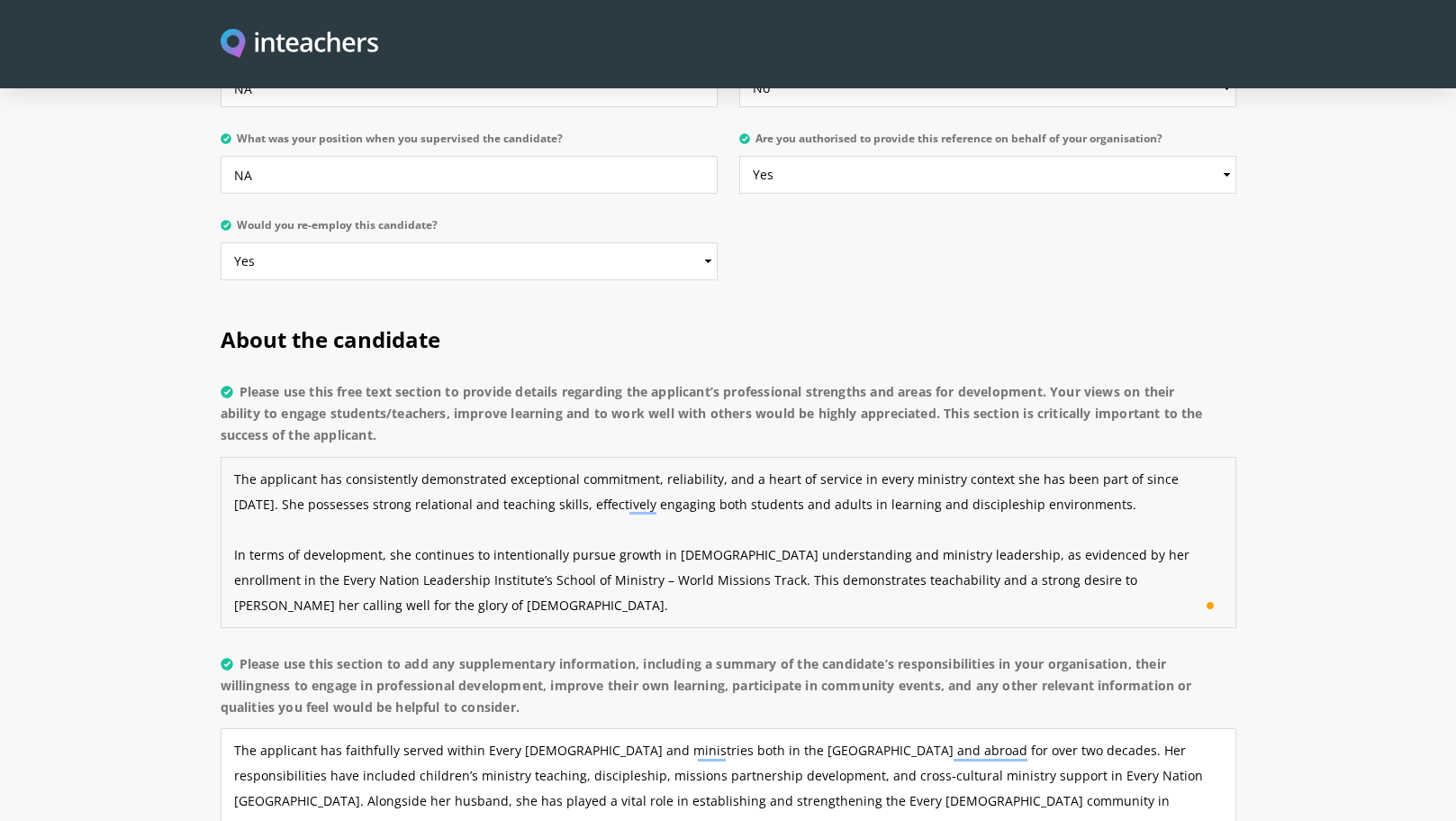
scroll to position [1143, 0]
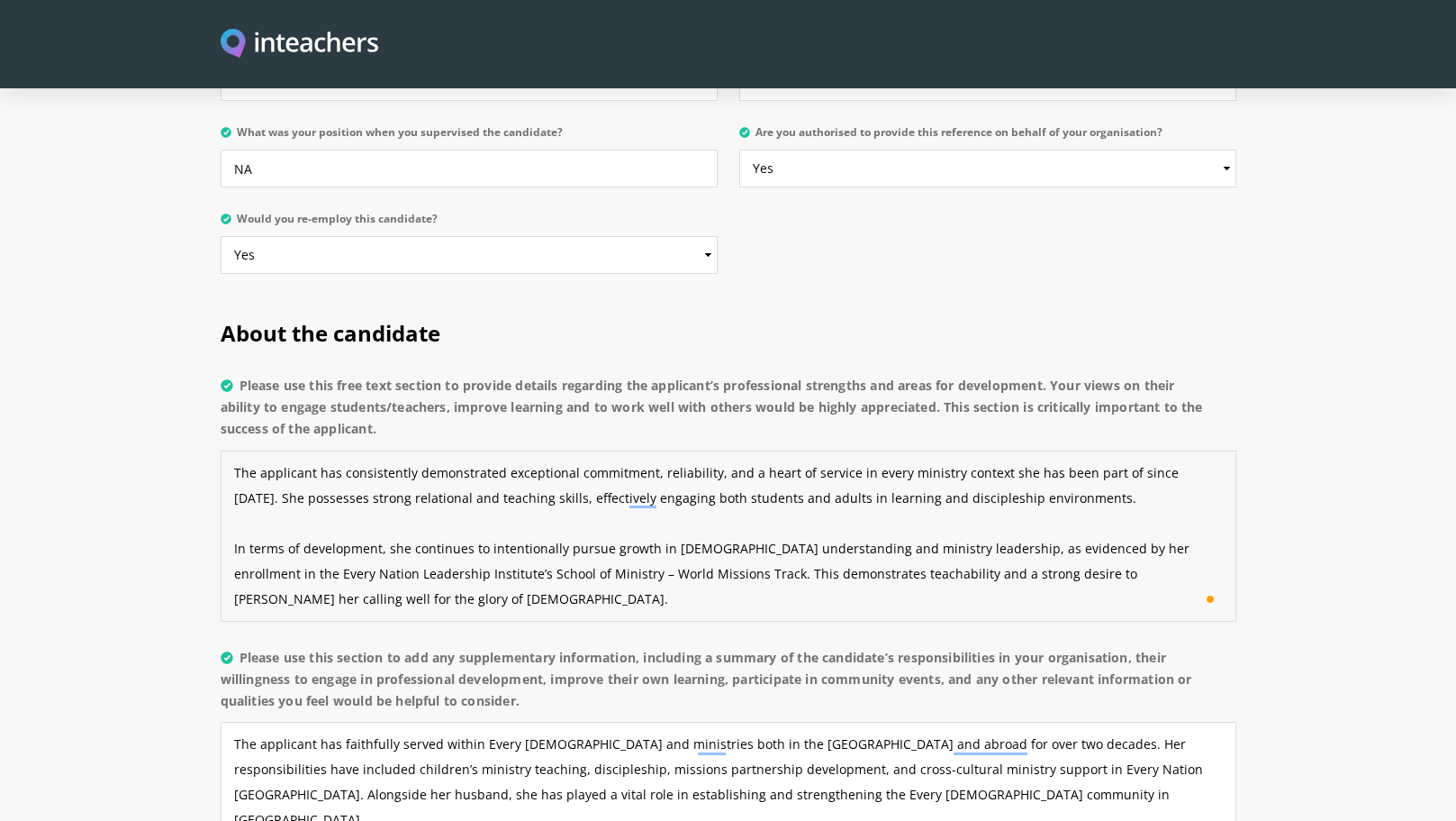
click at [666, 484] on textarea "The applicant has consistently demonstrated exceptional commitment, reliability…" at bounding box center [728, 536] width 1016 height 171
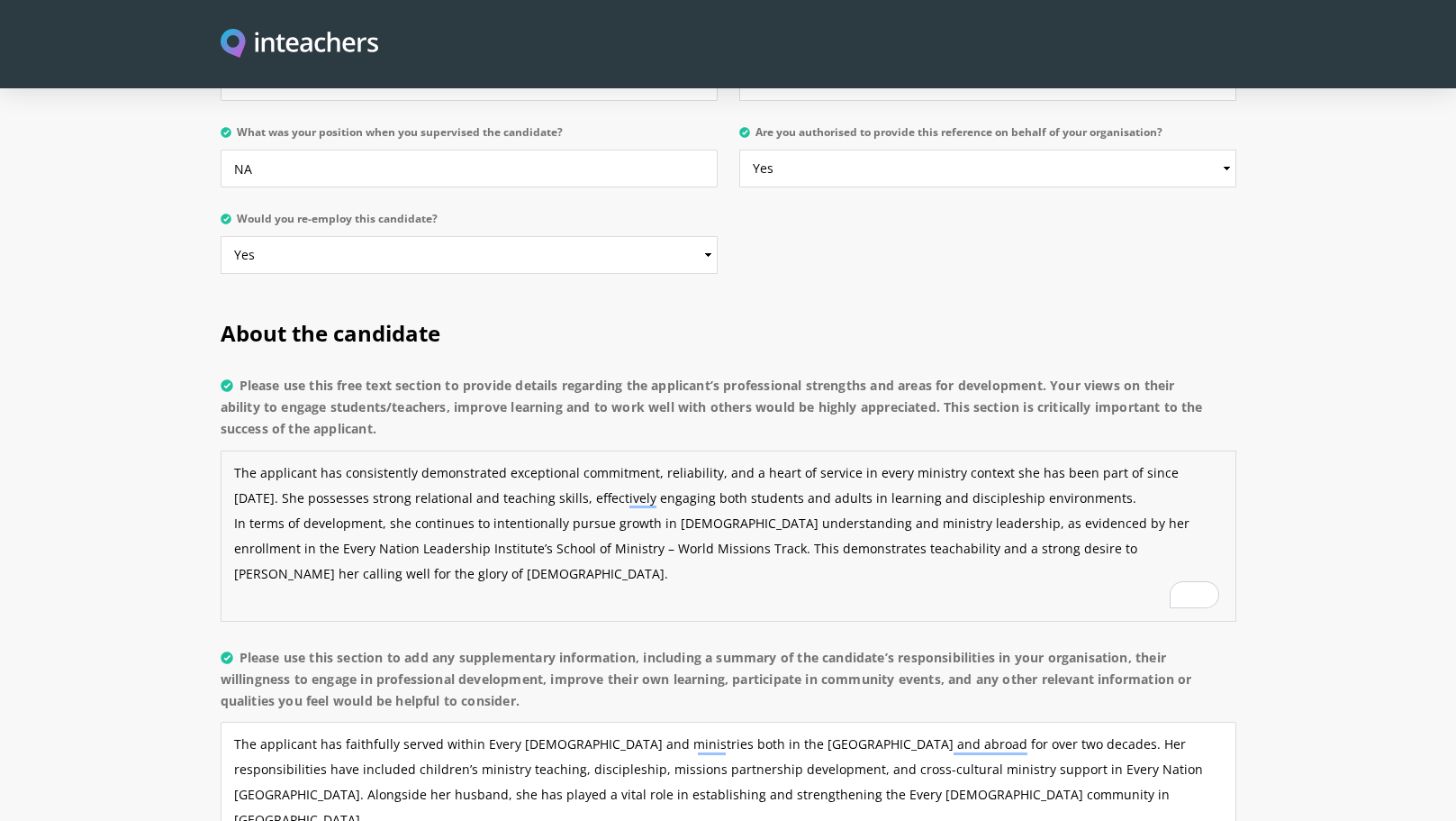
click at [423, 552] on textarea "The applicant has consistently demonstrated exceptional commitment, reliability…" at bounding box center [728, 536] width 1016 height 171
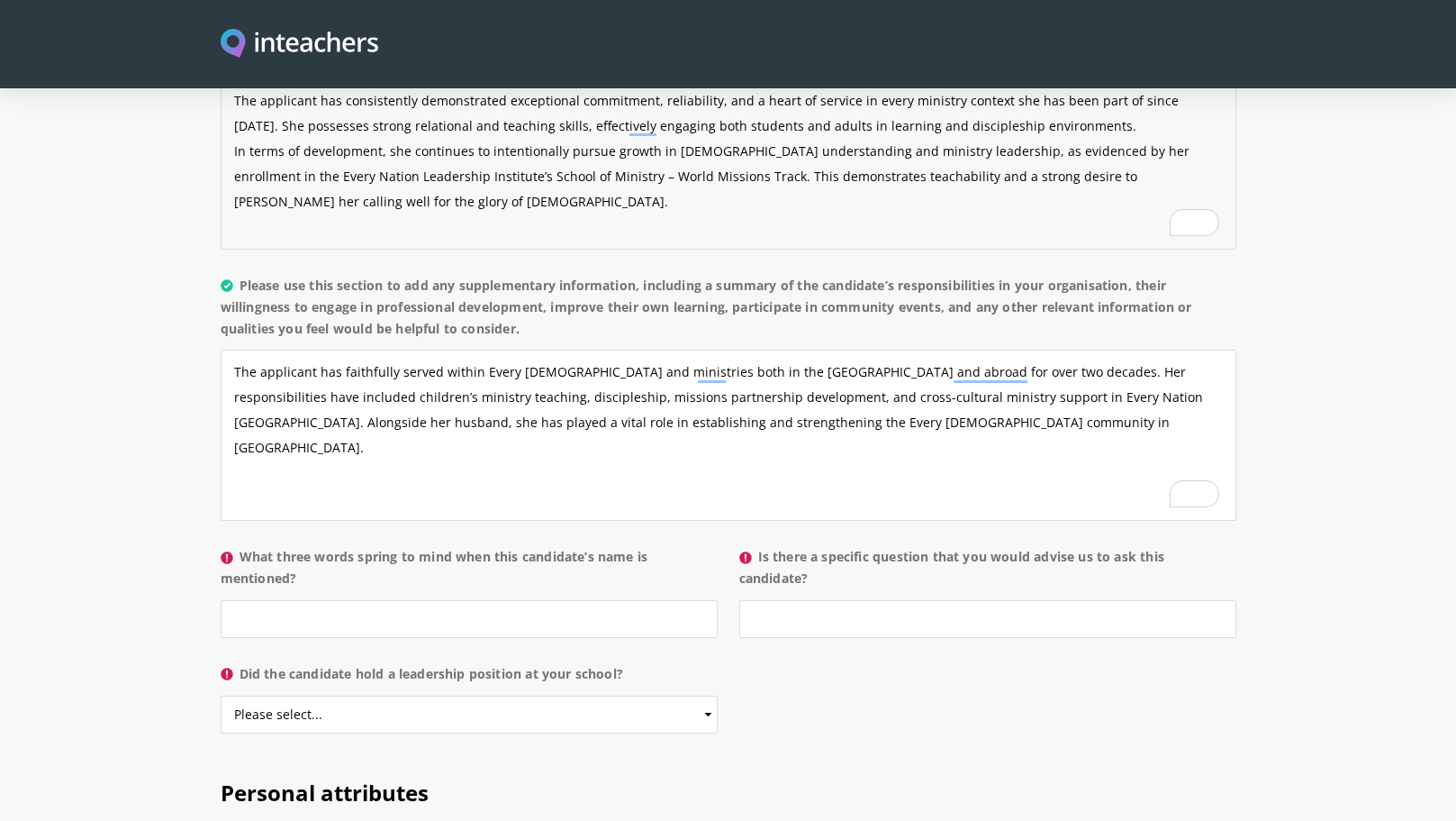
scroll to position [1516, 0]
type textarea "The applicant has consistently demonstrated exceptional commitment, reliability…"
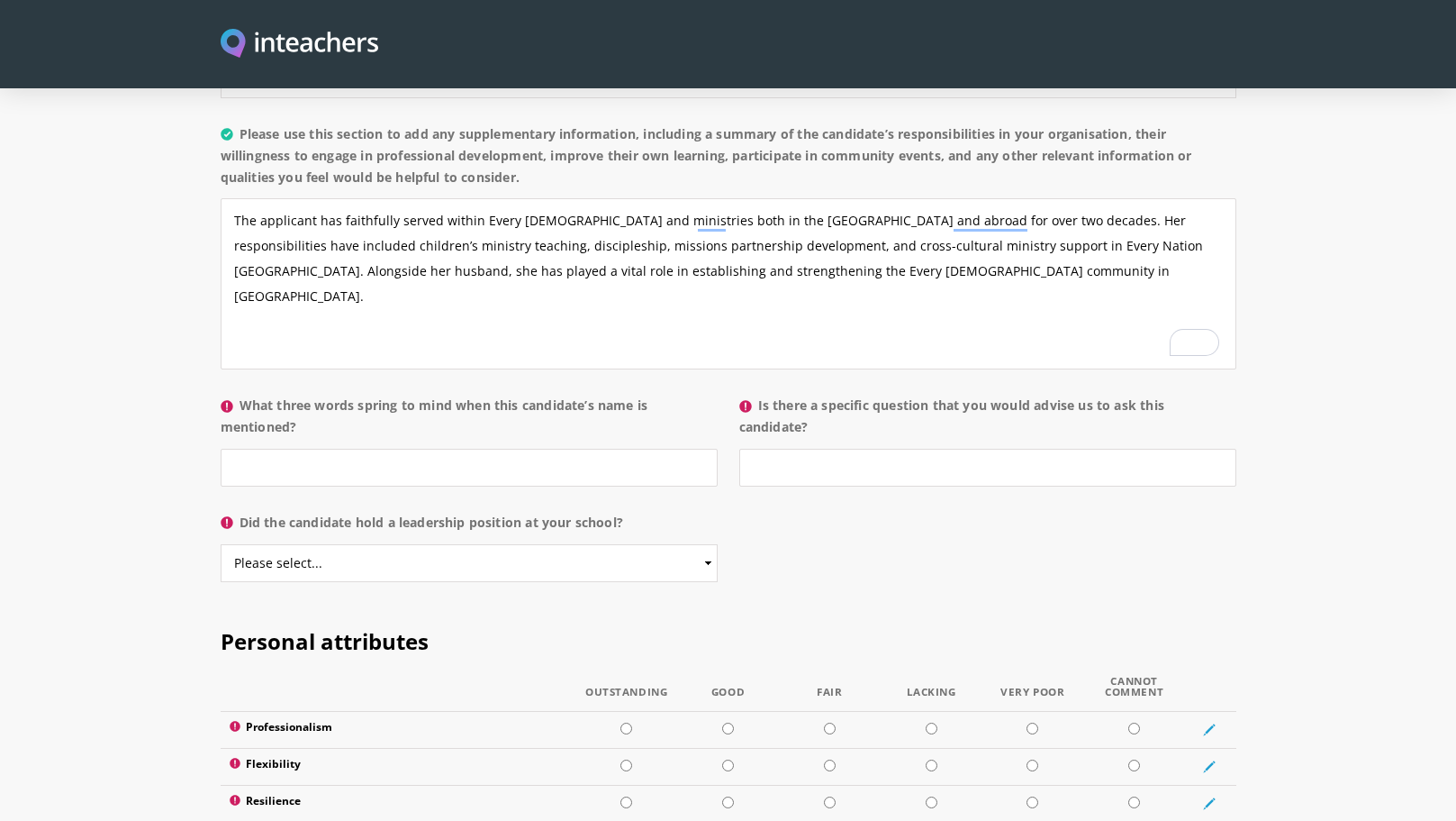
scroll to position [1668, 0]
click at [465, 446] on input "What three words spring to mind when this candidate’s name is mentioned?" at bounding box center [469, 465] width 497 height 38
paste input "aithful – Servant-hearted – Teachable"
click at [229, 446] on input "aithful – Servant-hearted – Teachable" at bounding box center [469, 465] width 497 height 38
click at [291, 446] on input "Faithful – Servant-hearted – Teachable" at bounding box center [469, 465] width 497 height 38
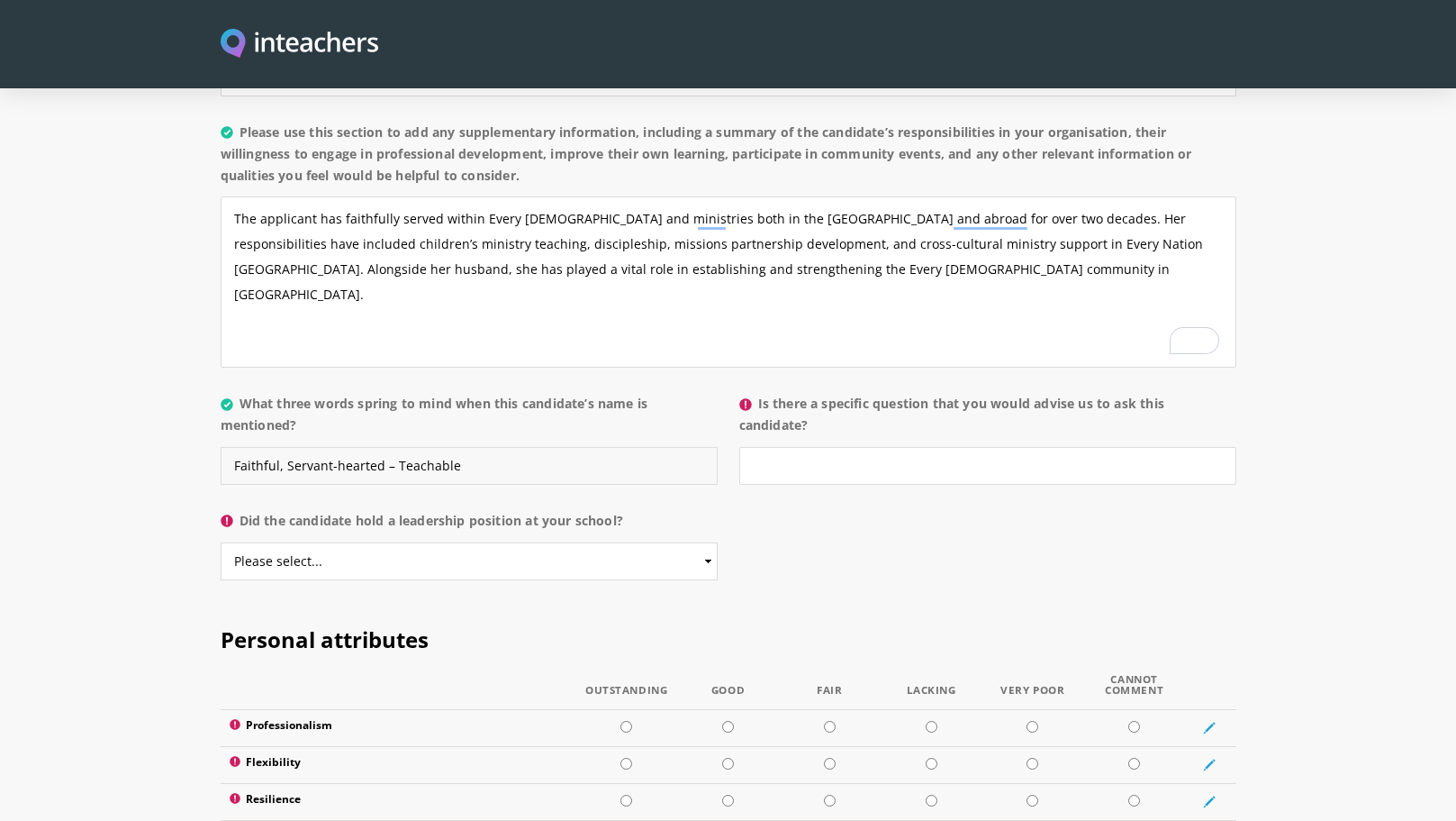
click at [387, 446] on input "Faithful, Servant-hearted – Teachable" at bounding box center [469, 465] width 497 height 38
type input "Faithful, Servant, Teachable"
click at [814, 446] on input "Is there a specific question that you would advise us to ask this candidate?" at bounding box center [987, 465] width 497 height 38
paste input "You may wish to ask her how she has sustained her sense of calling and persever…"
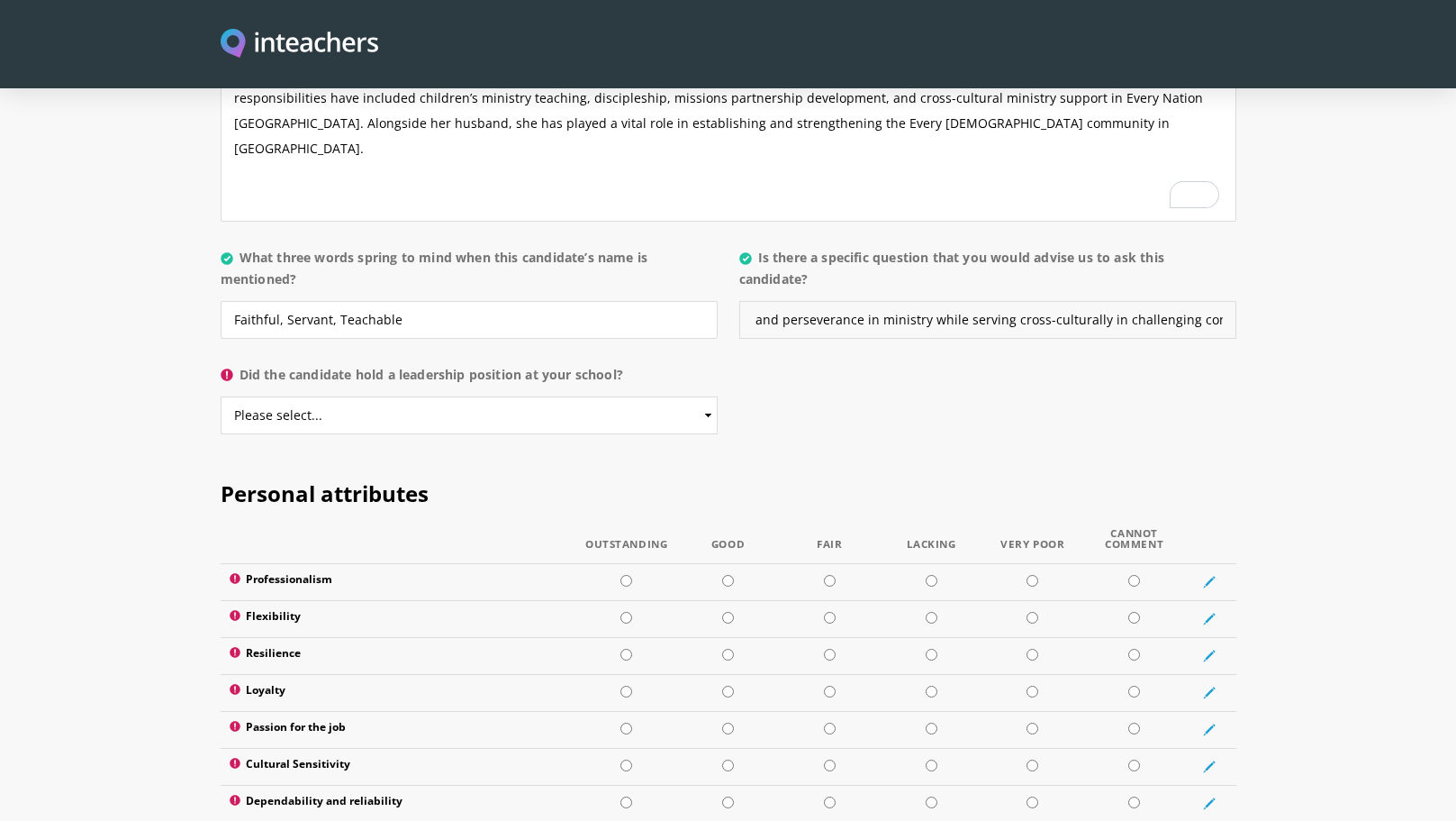
scroll to position [1815, 0]
type input "You may wish to ask her how she has sustained her sense of calling and persever…"
click at [673, 395] on select "Please select... Yes No" at bounding box center [469, 414] width 497 height 38
select select "Yes"
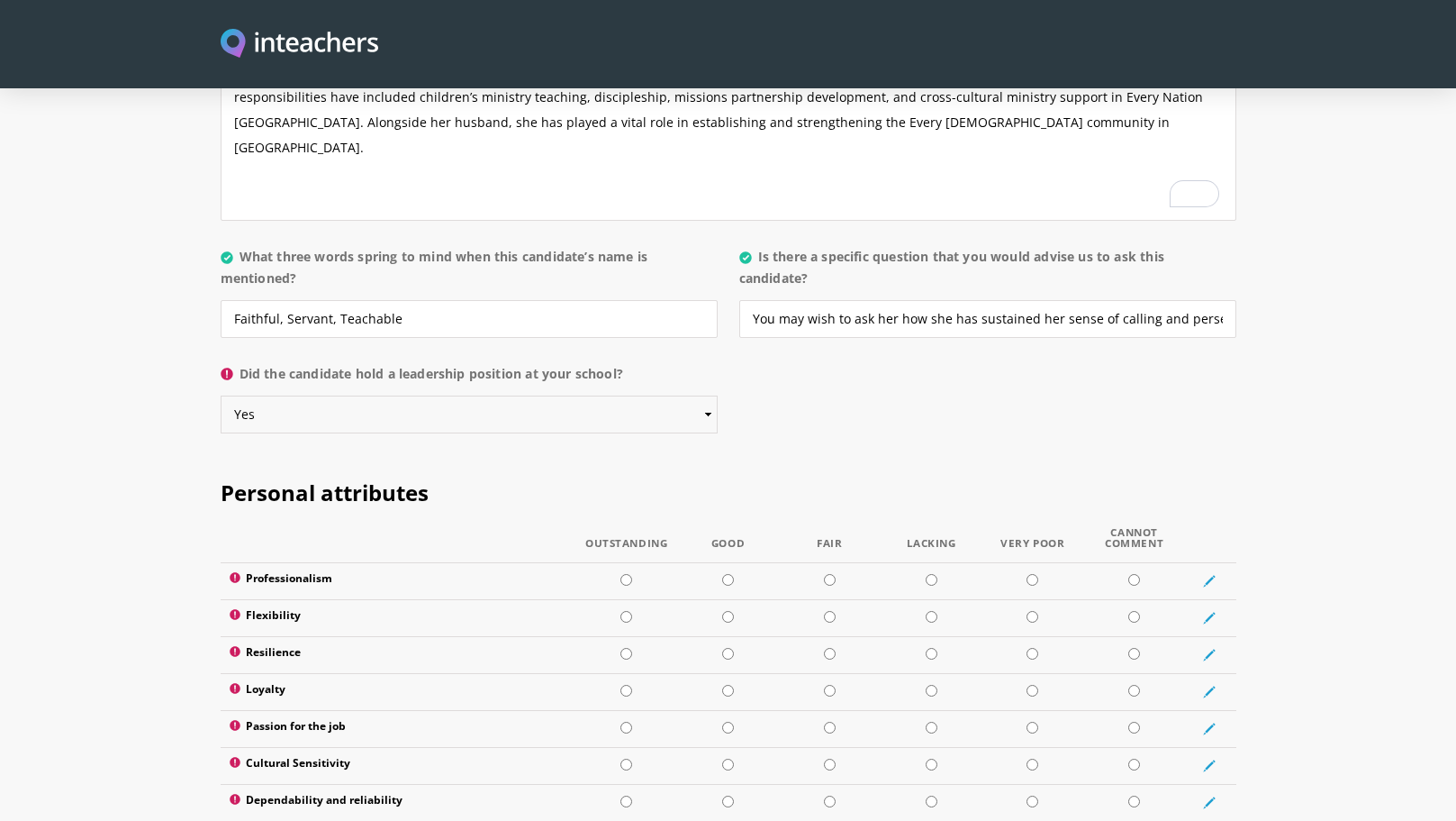
click at [221, 395] on select "Please select... Yes No" at bounding box center [469, 414] width 497 height 38
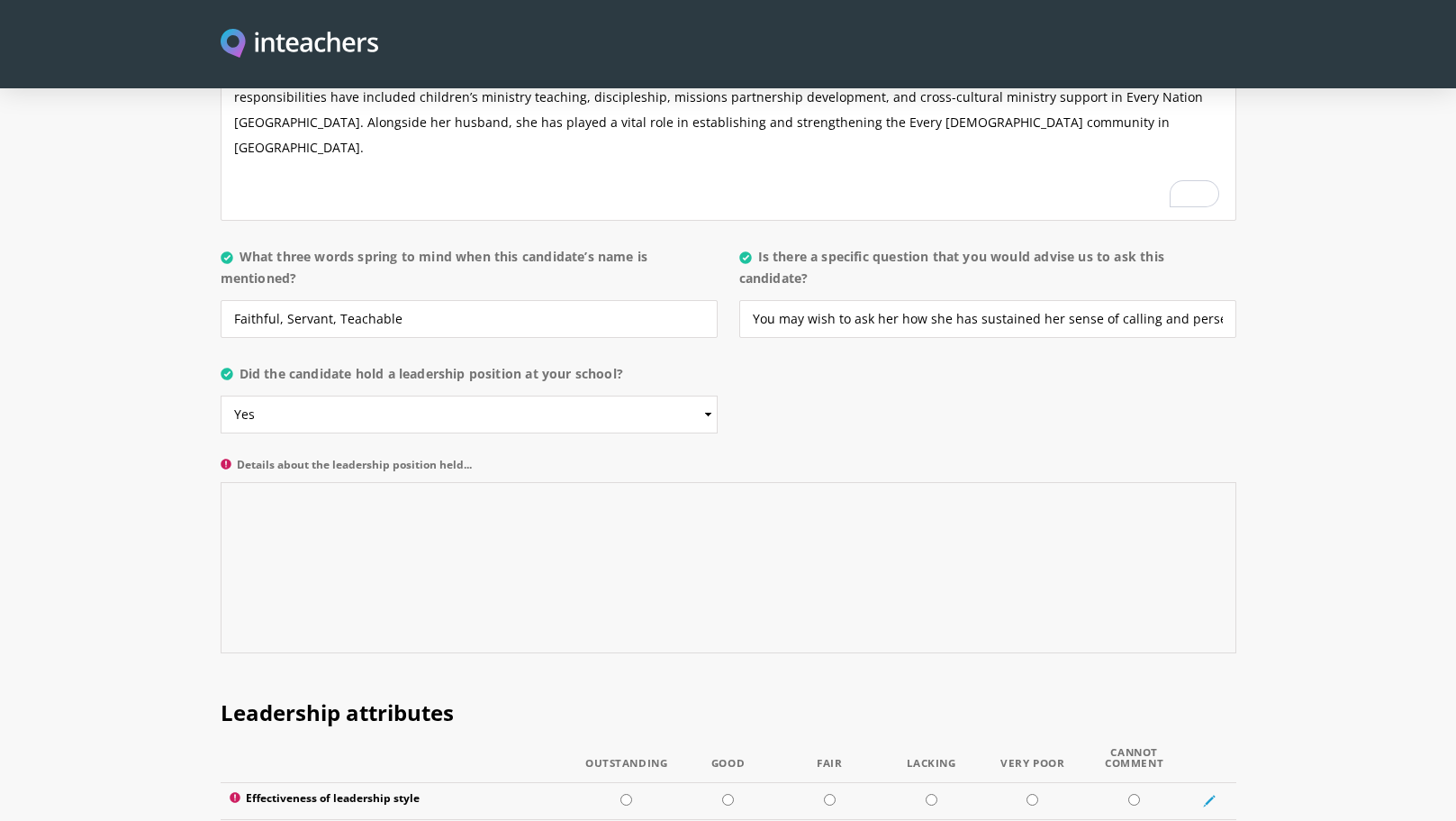
click at [635, 482] on textarea "Details about the leadership position held..." at bounding box center [728, 567] width 1016 height 171
paste textarea "She has exercised informal and formal leadership as a ministry partner, discipl…"
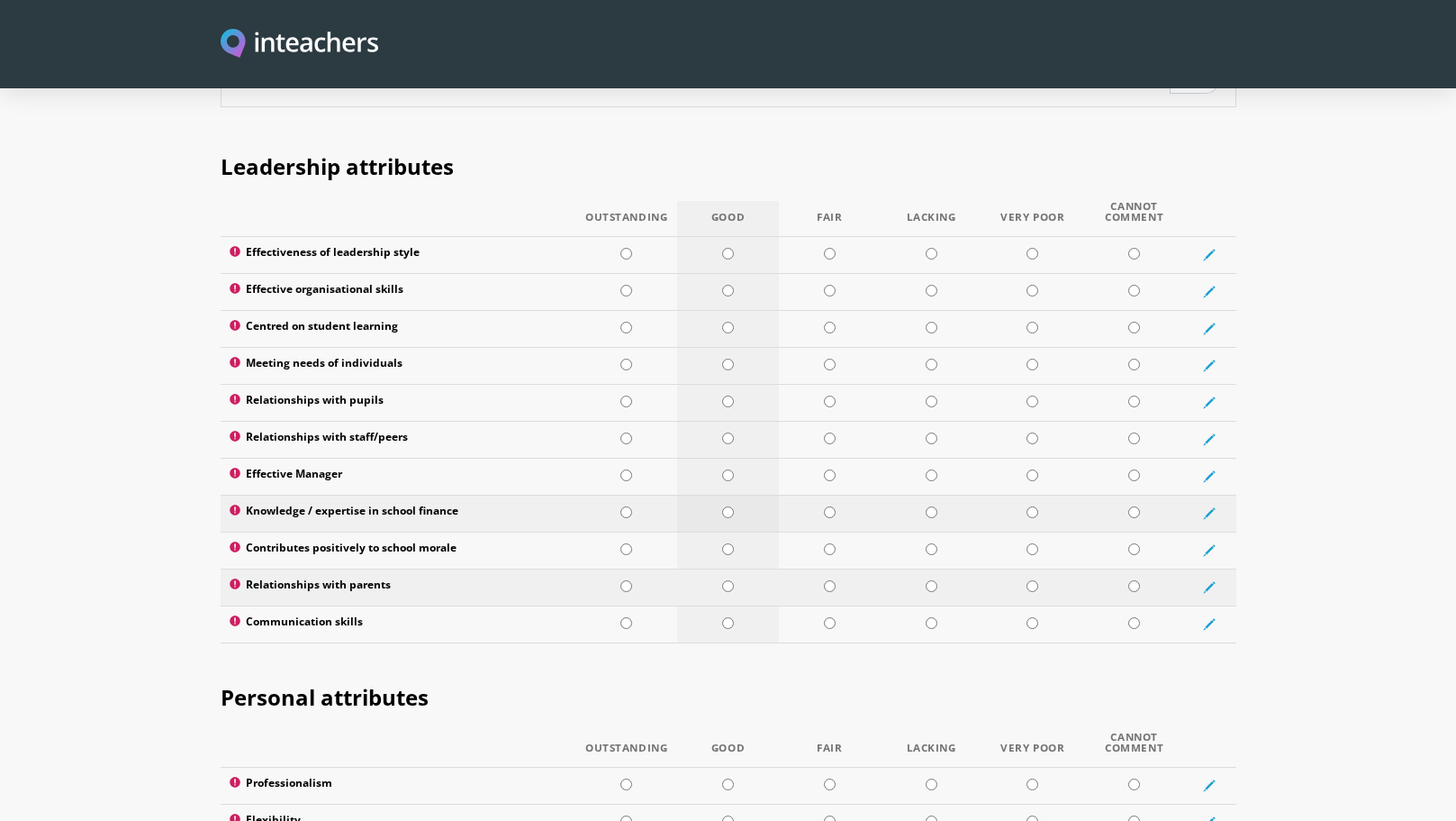
scroll to position [2359, 0]
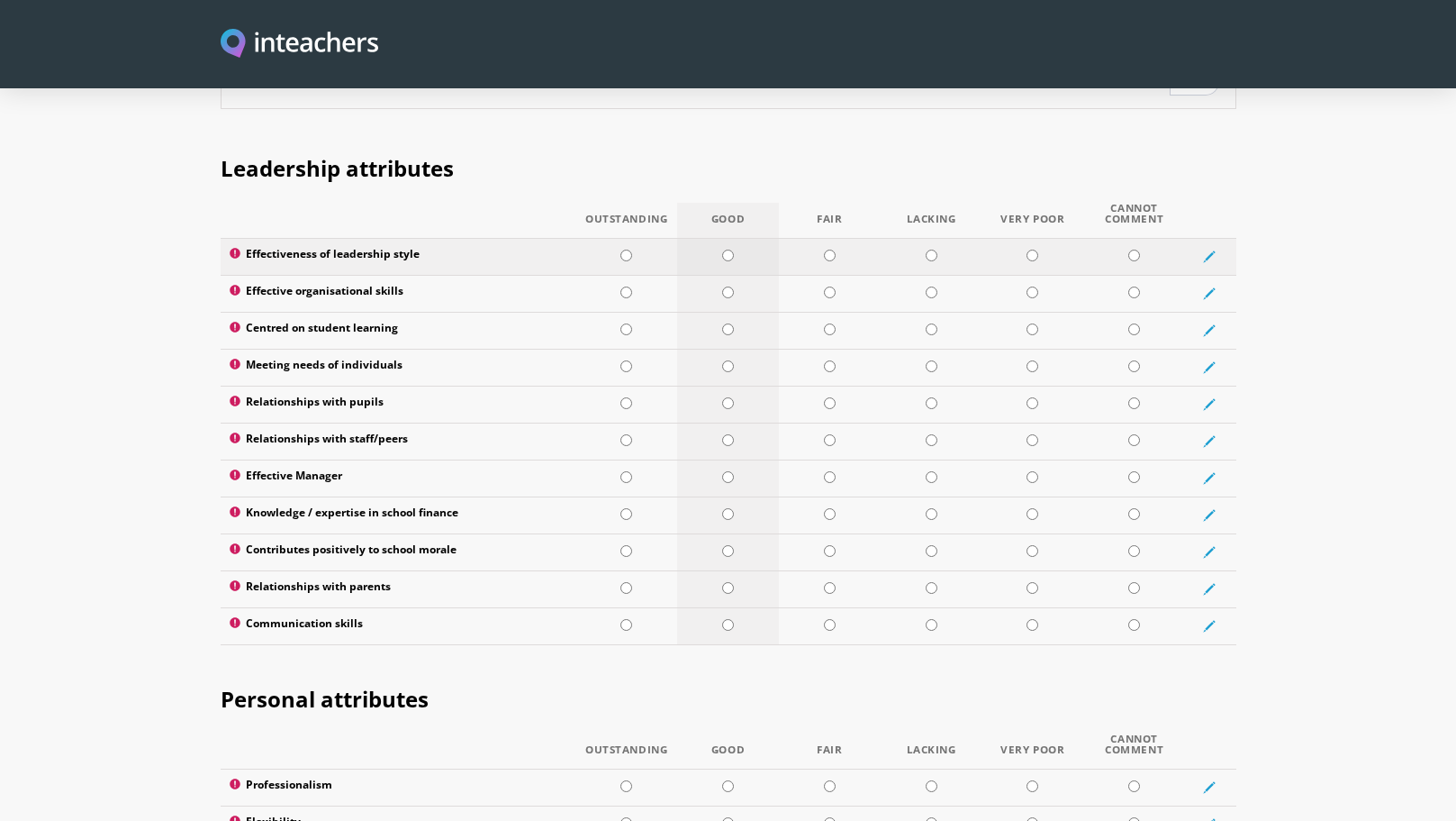
type textarea "She has exercised informal and formal leadership as a ministry partner, discipl…"
click at [728, 249] on input "radio" at bounding box center [728, 255] width 12 height 12
radio input "true"
click at [728, 275] on td at bounding box center [728, 293] width 102 height 37
radio input "true"
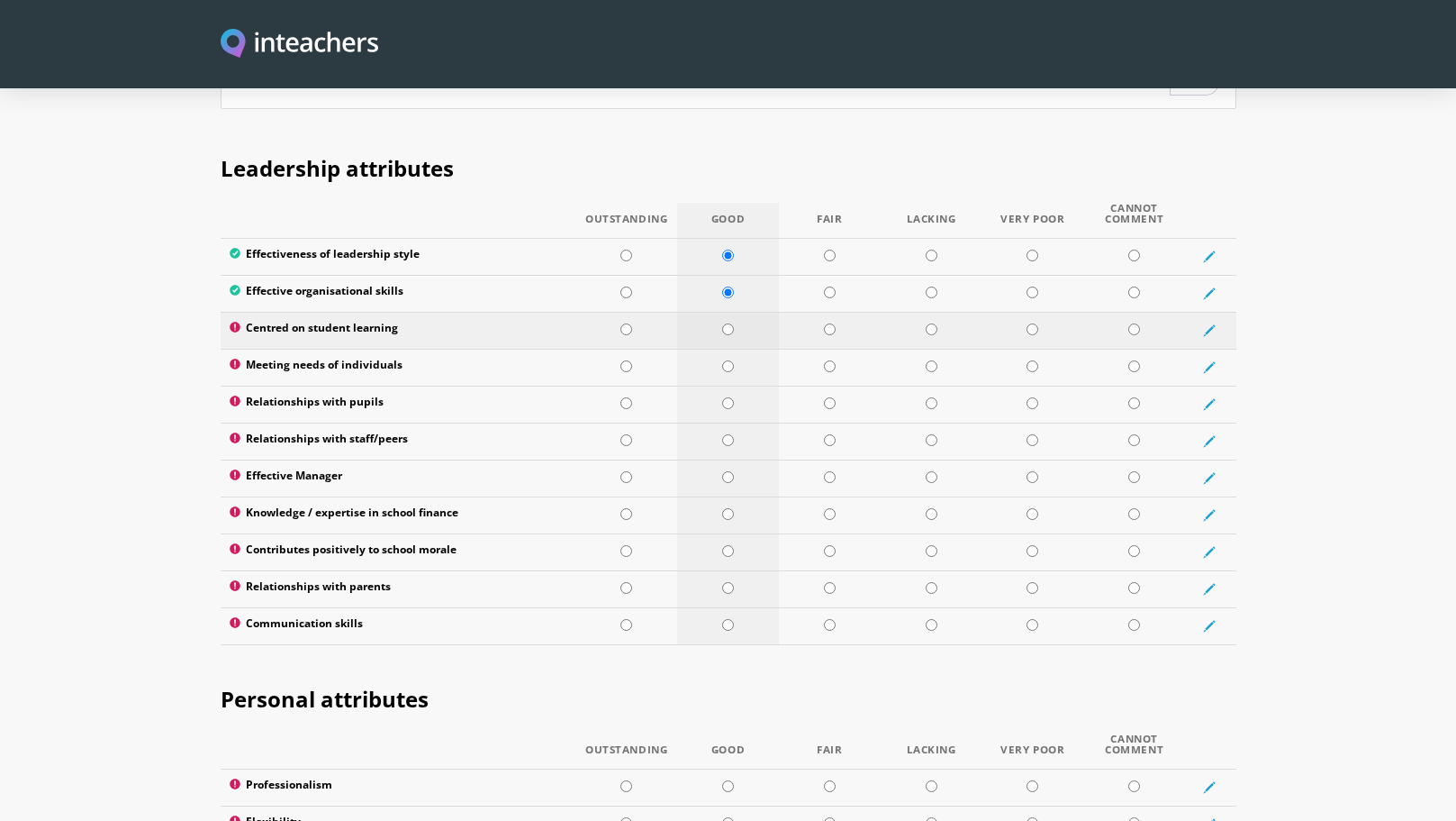
click at [727, 312] on td at bounding box center [728, 331] width 102 height 37
radio input "true"
click at [727, 348] on td at bounding box center [728, 367] width 102 height 37
radio input "true"
click at [730, 397] on input "radio" at bounding box center [728, 403] width 12 height 12
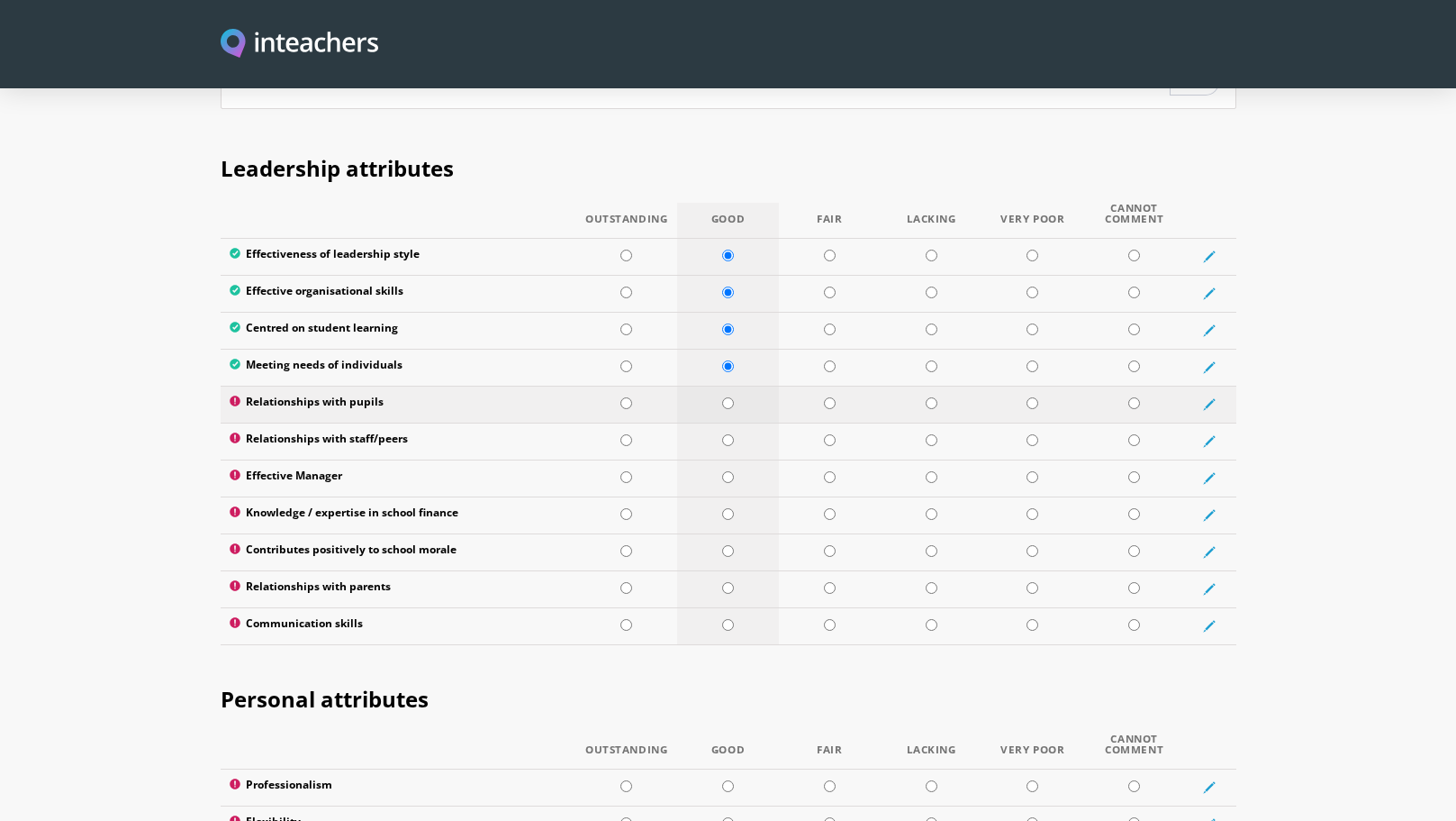
radio input "true"
click at [728, 435] on input "radio" at bounding box center [728, 440] width 12 height 12
radio input "true"
click at [728, 471] on input "radio" at bounding box center [728, 477] width 12 height 12
radio input "true"
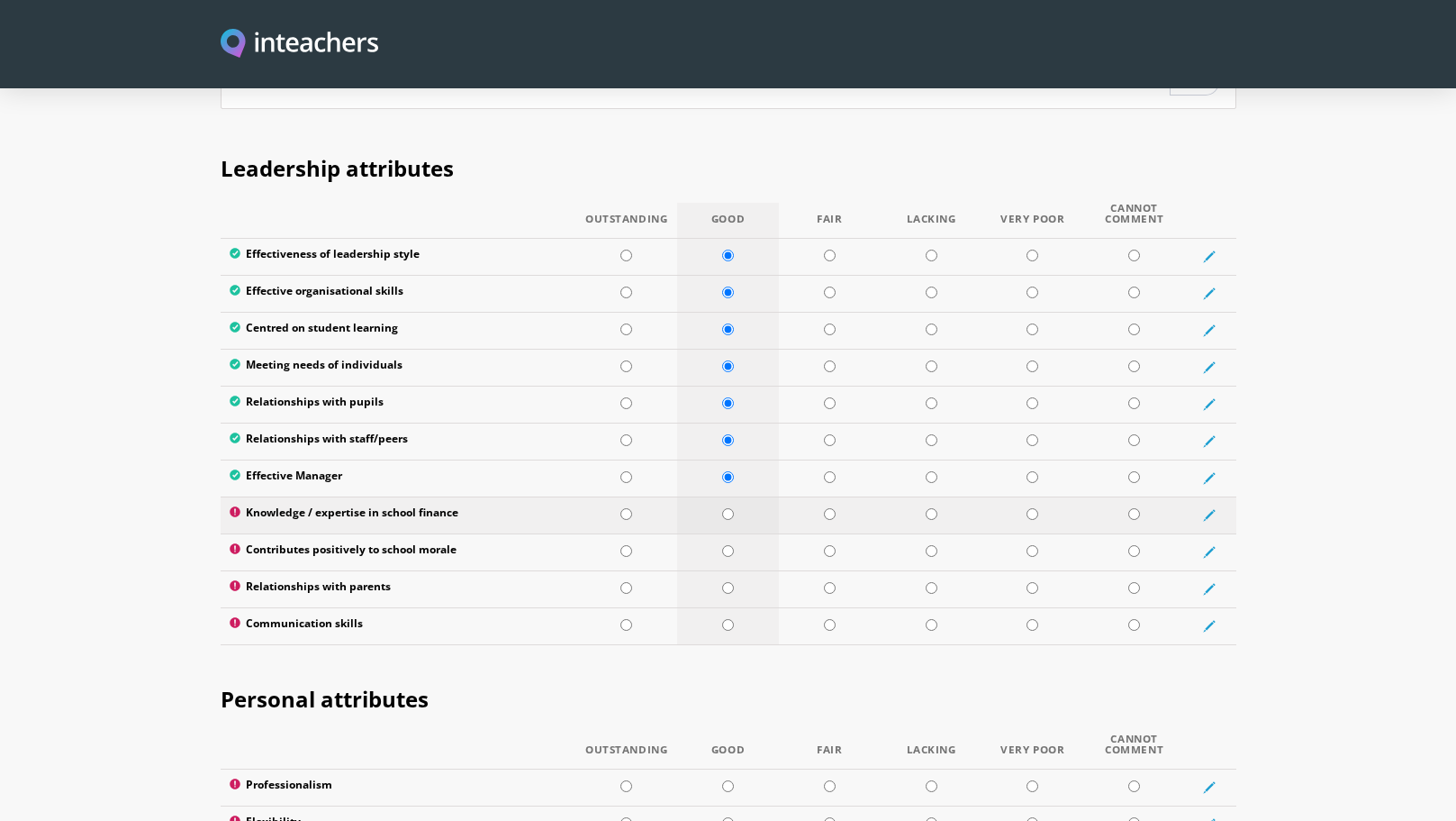
click at [727, 508] on input "radio" at bounding box center [728, 514] width 12 height 12
radio input "true"
click at [727, 545] on input "radio" at bounding box center [728, 551] width 12 height 12
radio input "true"
click at [729, 582] on input "radio" at bounding box center [728, 588] width 12 height 12
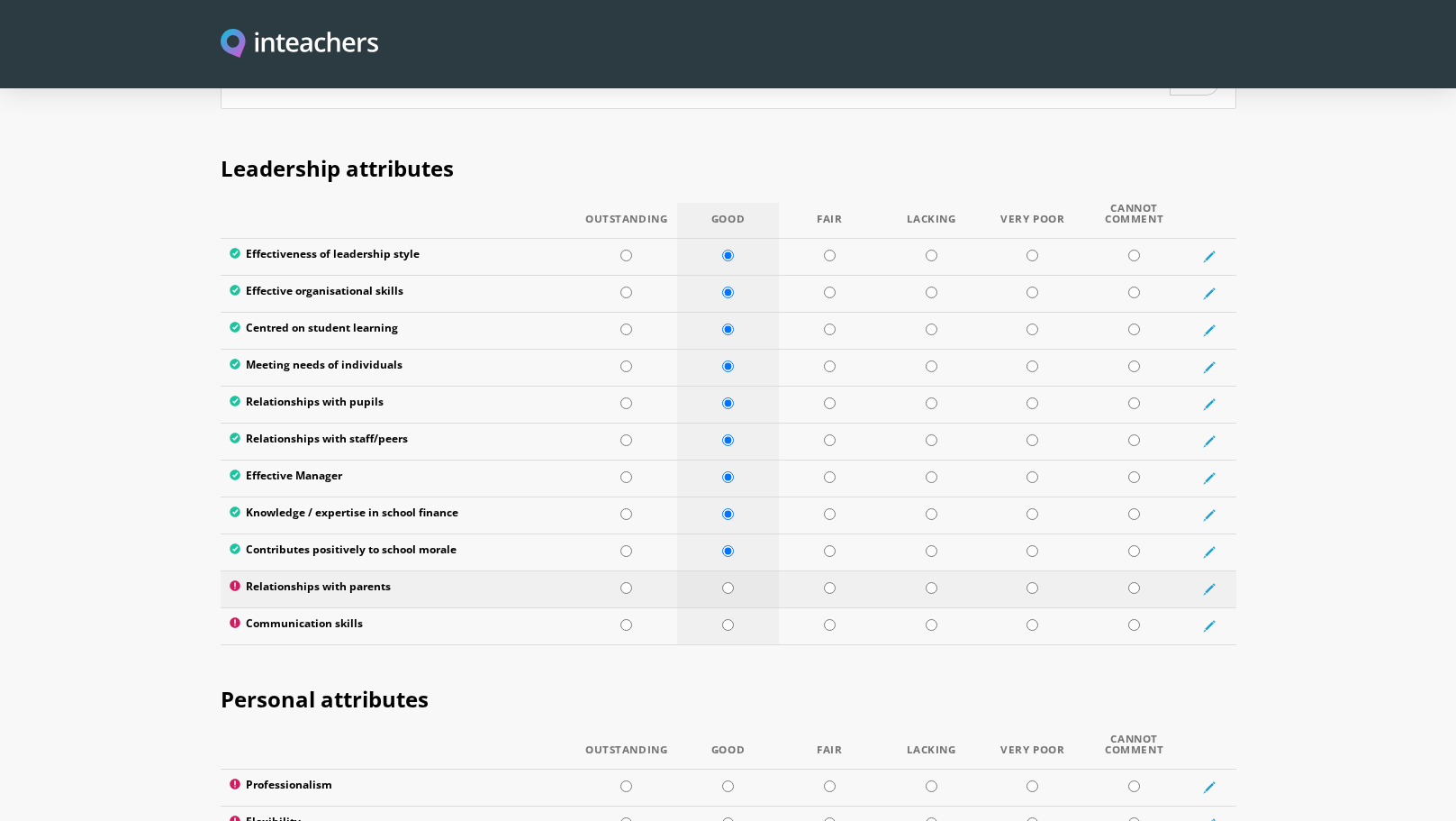
radio input "true"
click at [728, 607] on td at bounding box center [728, 626] width 102 height 37
radio input "true"
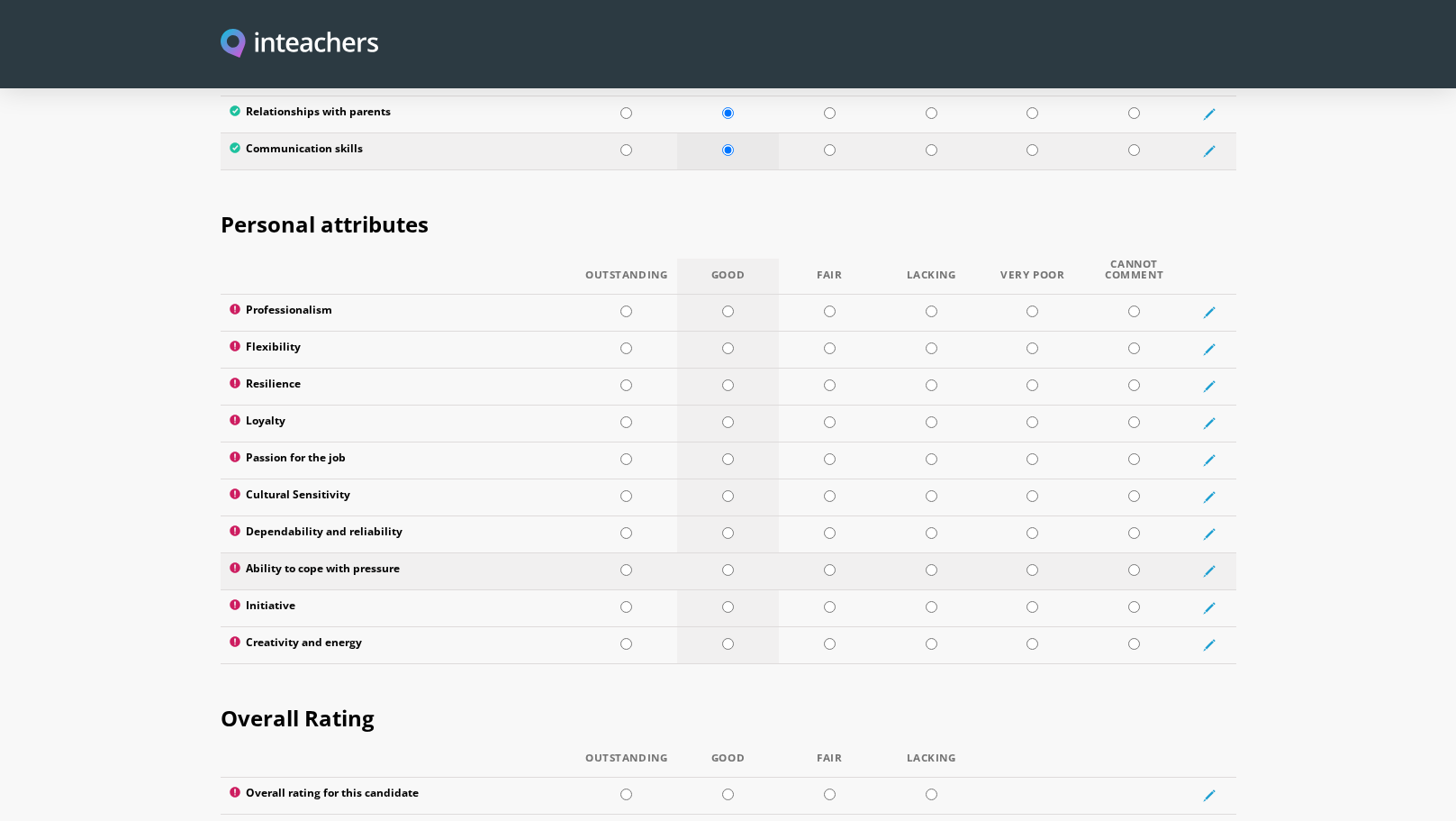
scroll to position [2837, 0]
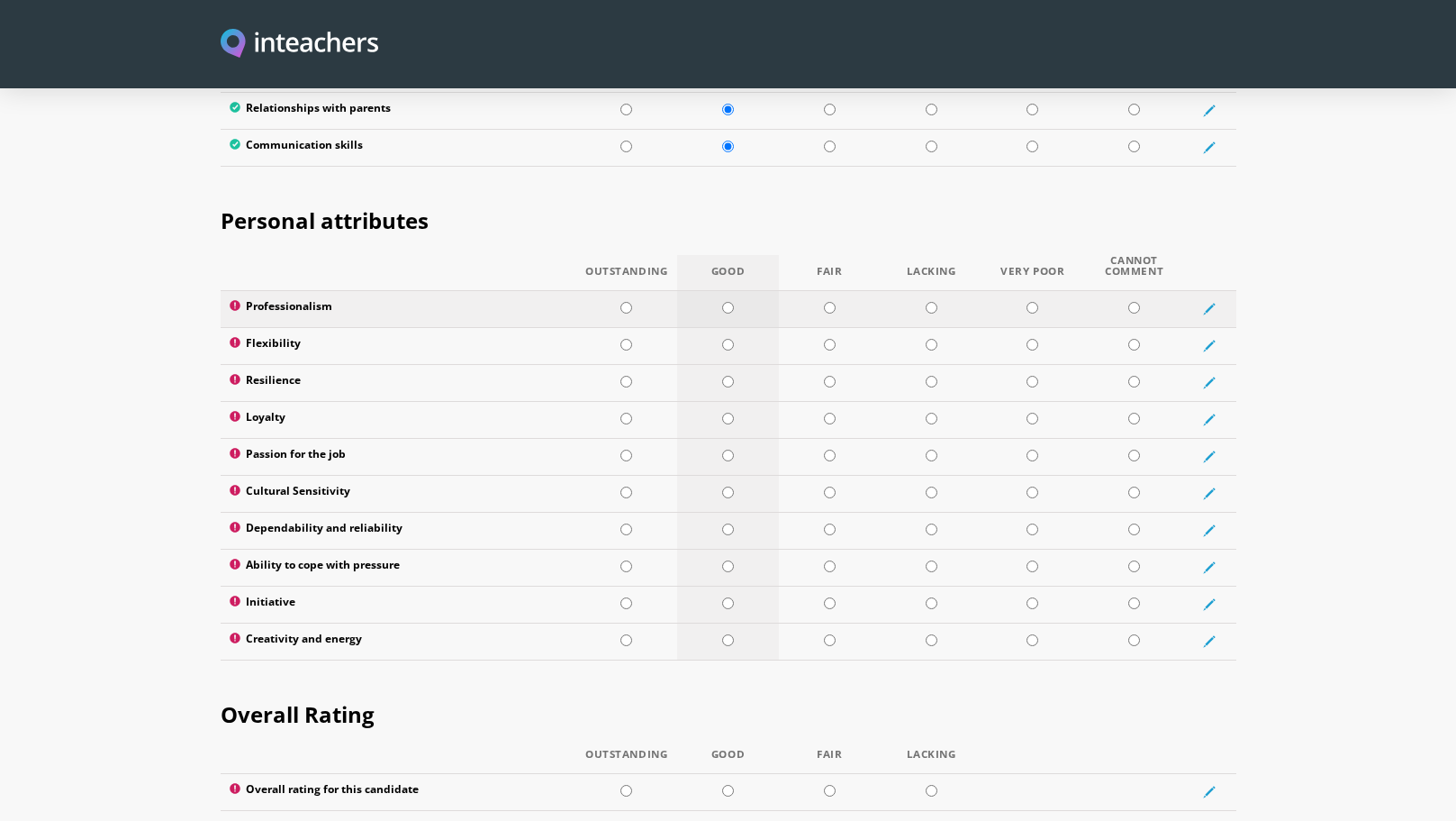
click at [728, 302] on input "radio" at bounding box center [728, 308] width 12 height 12
radio input "true"
click at [726, 327] on td at bounding box center [728, 345] width 102 height 37
radio input "true"
click at [729, 376] on input "radio" at bounding box center [728, 382] width 12 height 12
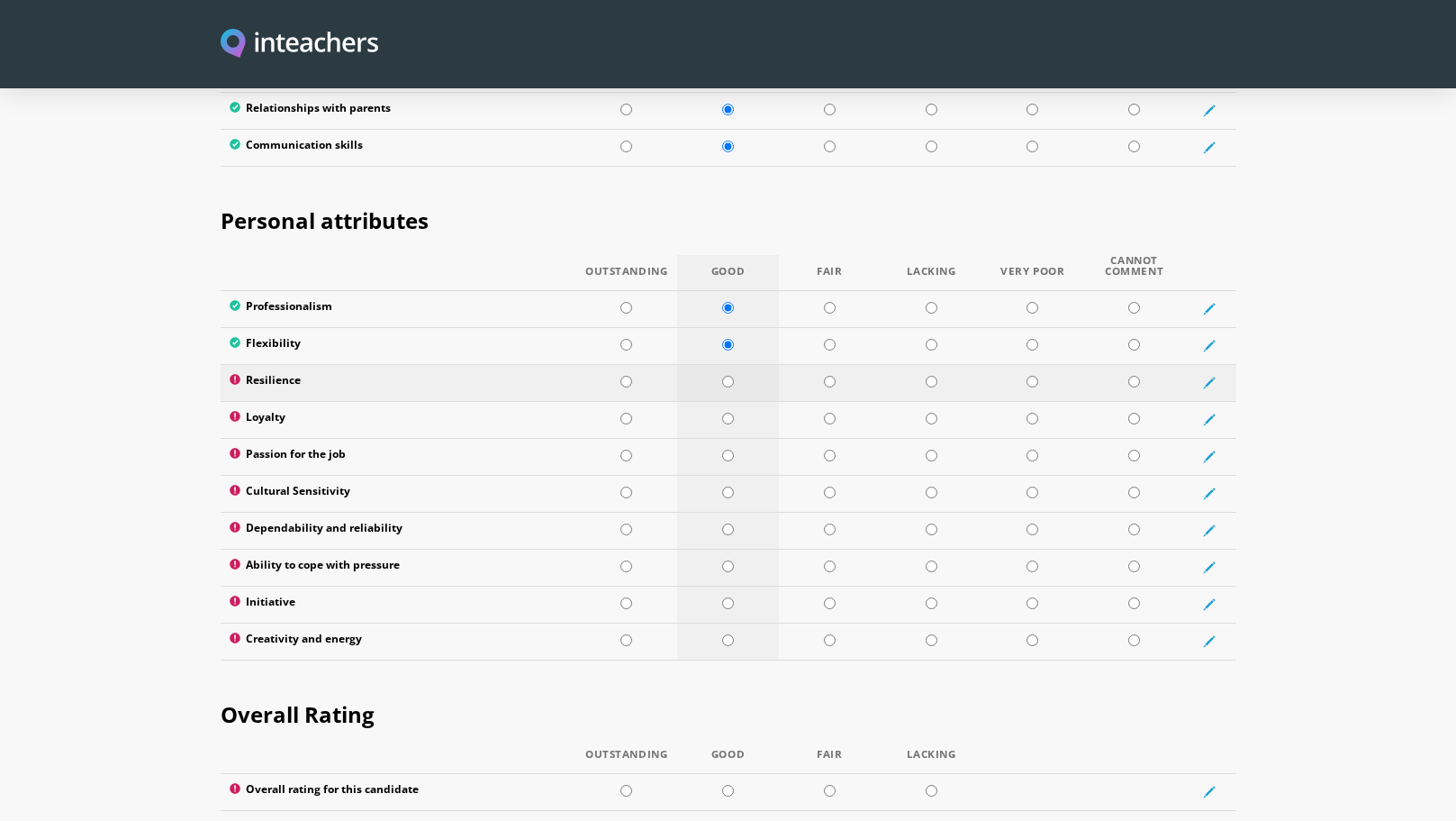
radio input "true"
click at [729, 413] on input "radio" at bounding box center [728, 419] width 12 height 12
radio input "true"
click at [729, 449] on input "radio" at bounding box center [728, 455] width 12 height 12
radio input "true"
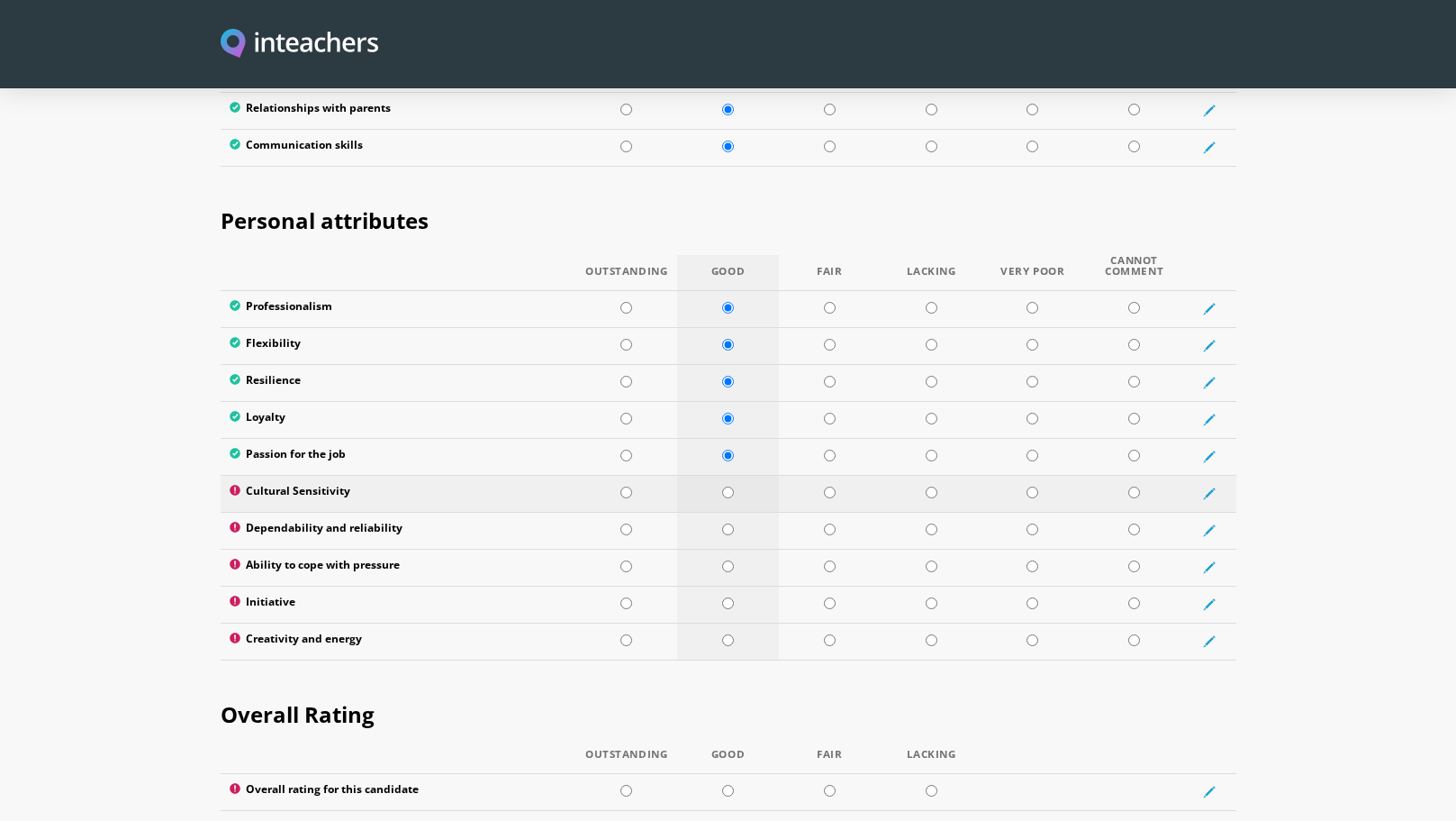
click at [729, 487] on input "radio" at bounding box center [728, 492] width 12 height 12
radio input "true"
click at [729, 523] on input "radio" at bounding box center [728, 529] width 12 height 12
radio input "true"
click at [728, 560] on input "radio" at bounding box center [728, 566] width 12 height 12
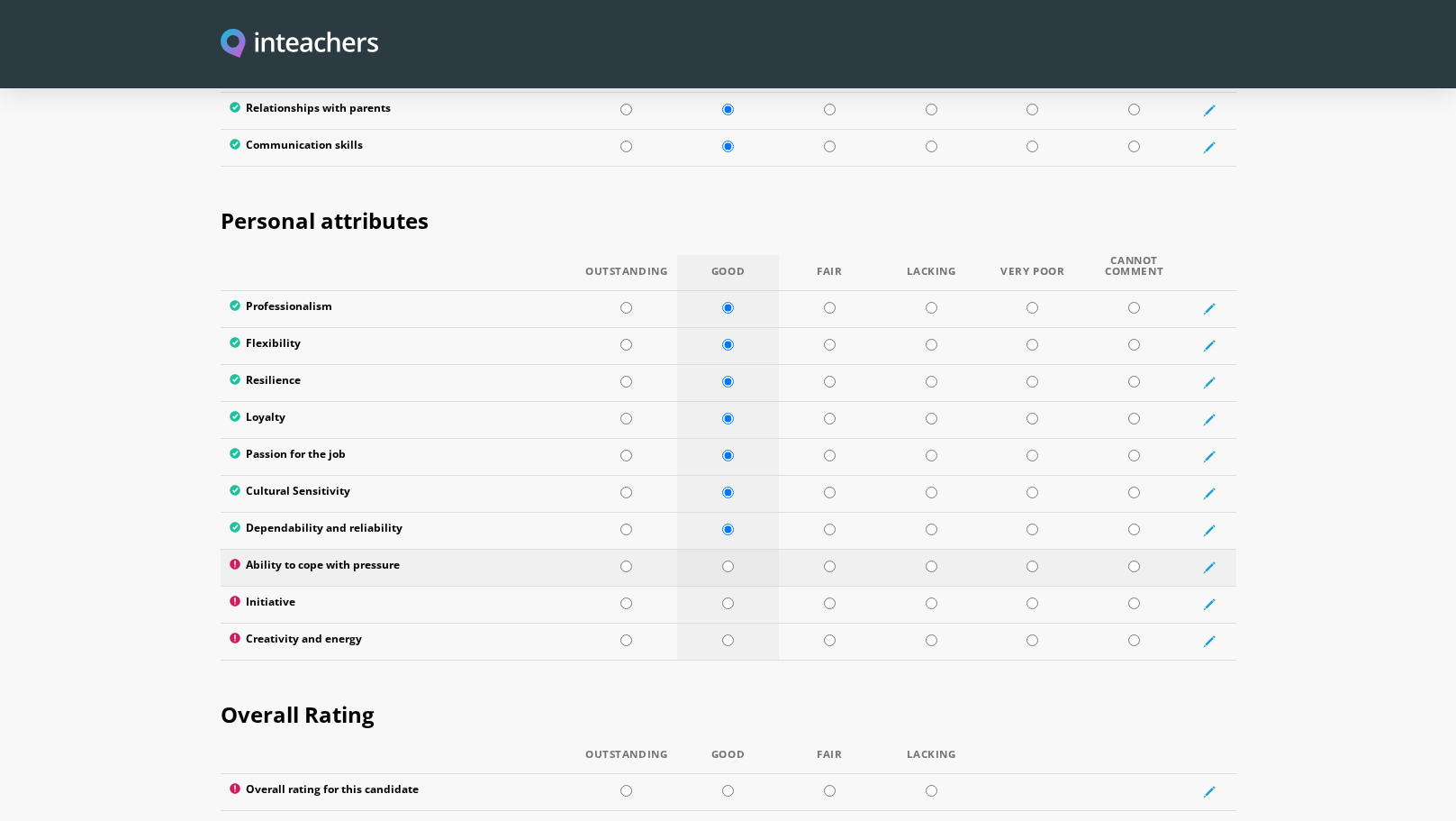
radio input "true"
click at [728, 586] on td at bounding box center [728, 604] width 102 height 37
radio input "true"
click at [729, 634] on input "radio" at bounding box center [728, 640] width 12 height 12
radio input "true"
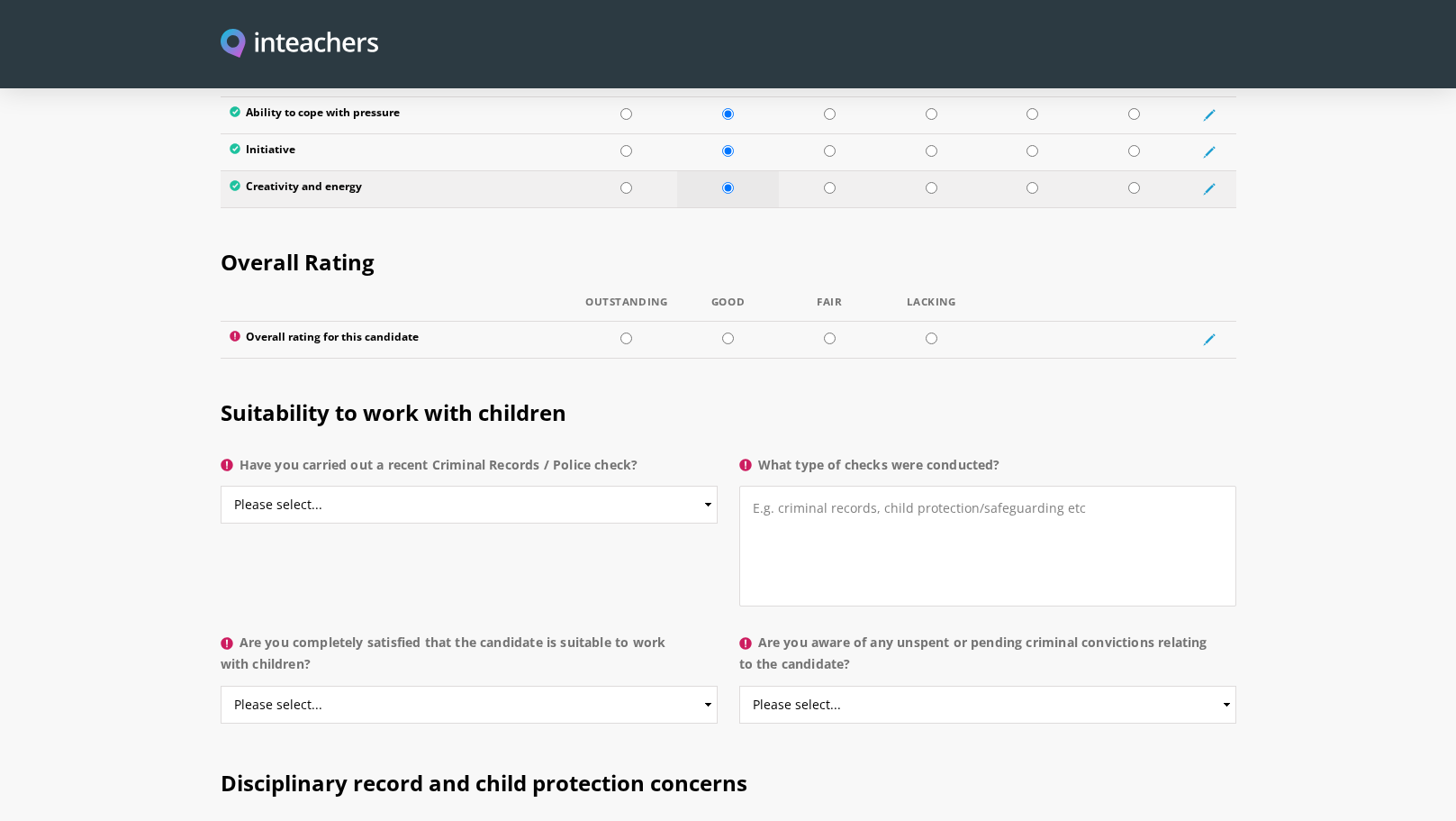
scroll to position [3294, 0]
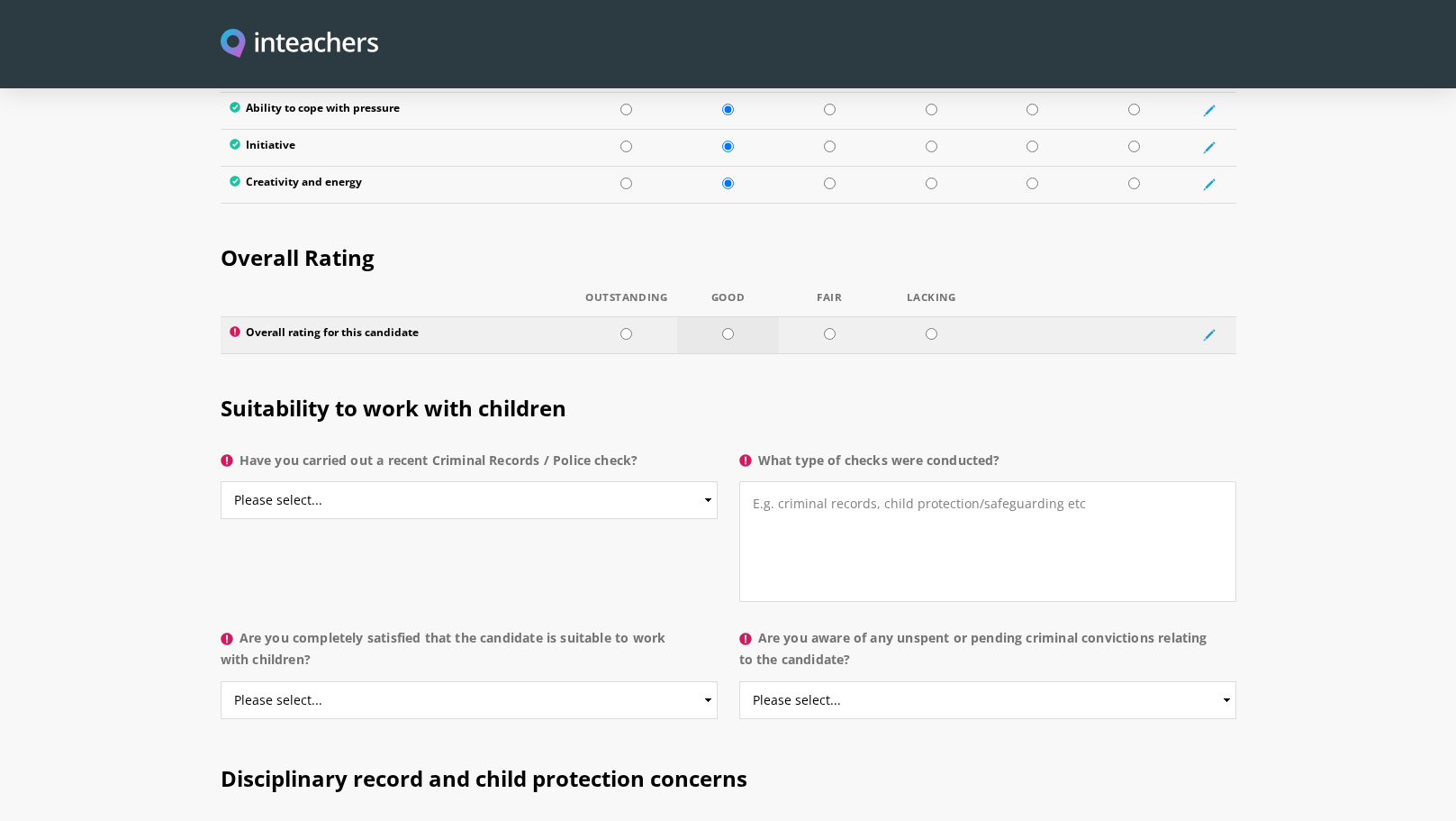
click at [721, 316] on td at bounding box center [728, 334] width 102 height 37
radio input "true"
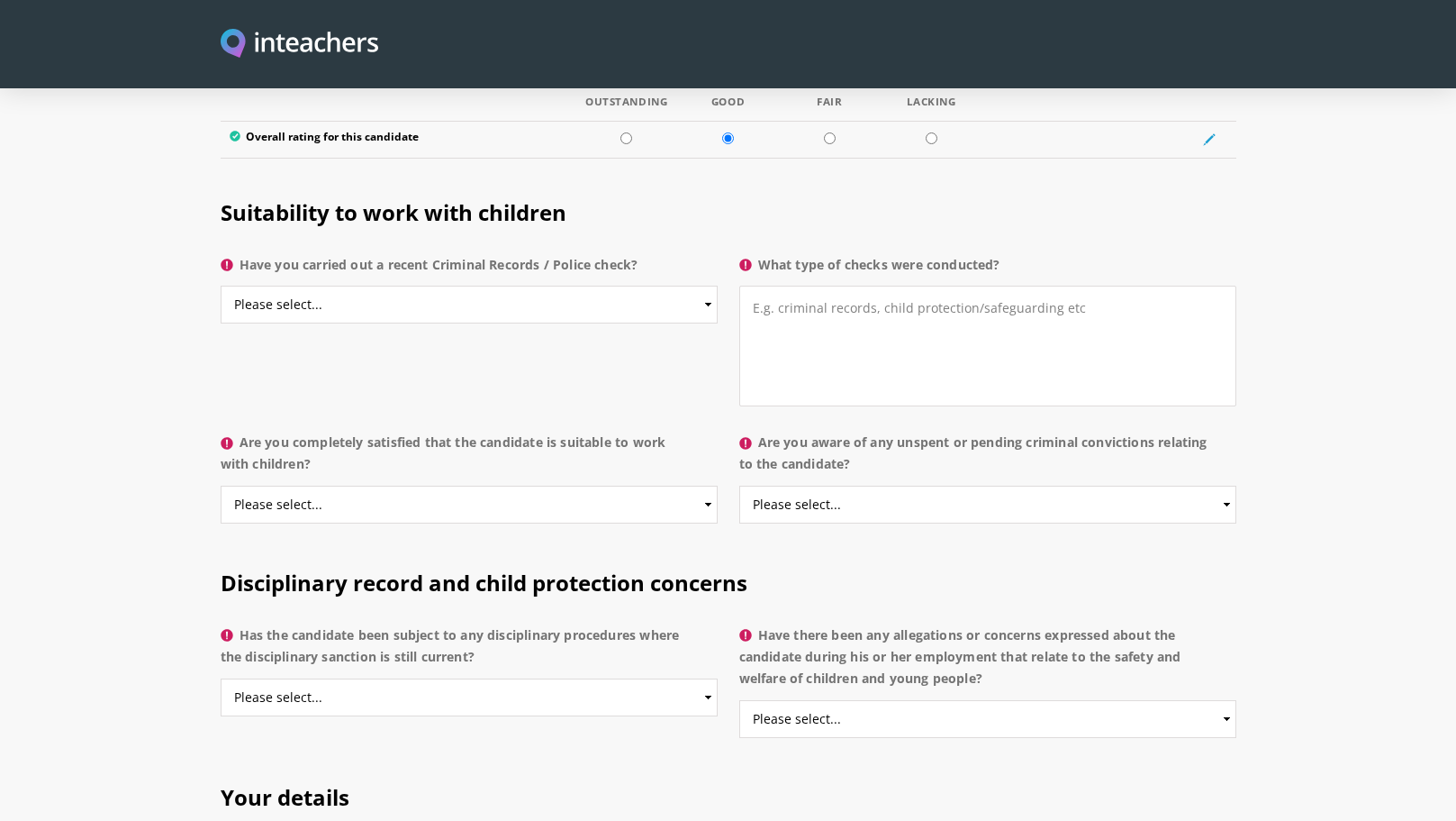
scroll to position [3493, 0]
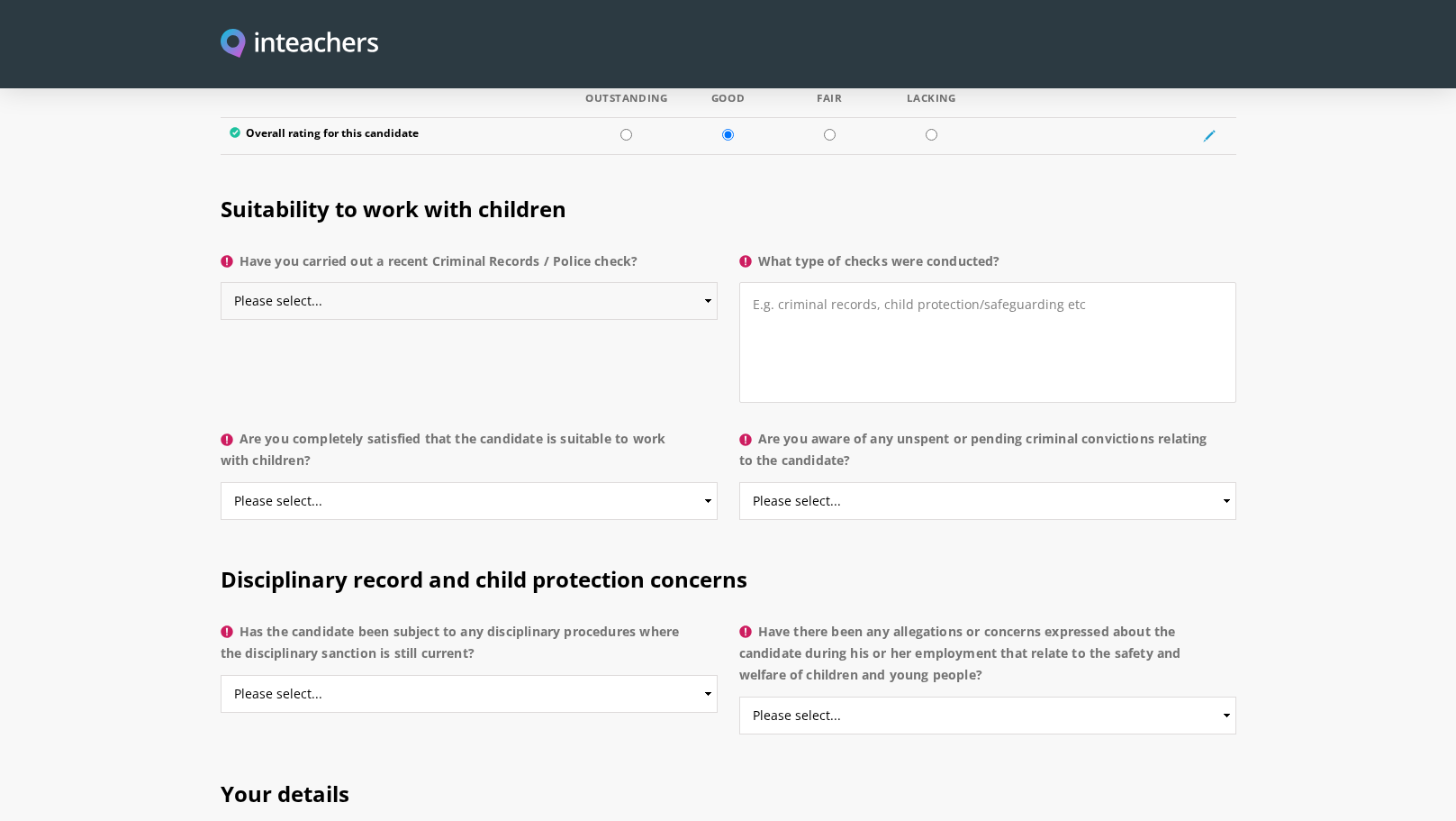
click at [697, 282] on select "Please select... Yes No Do not know" at bounding box center [469, 300] width 497 height 38
select select "No"
click at [221, 282] on select "Please select... Yes No Do not know" at bounding box center [469, 300] width 497 height 38
click at [857, 482] on select "Please select... Yes No Do not know" at bounding box center [987, 500] width 497 height 38
select select "No"
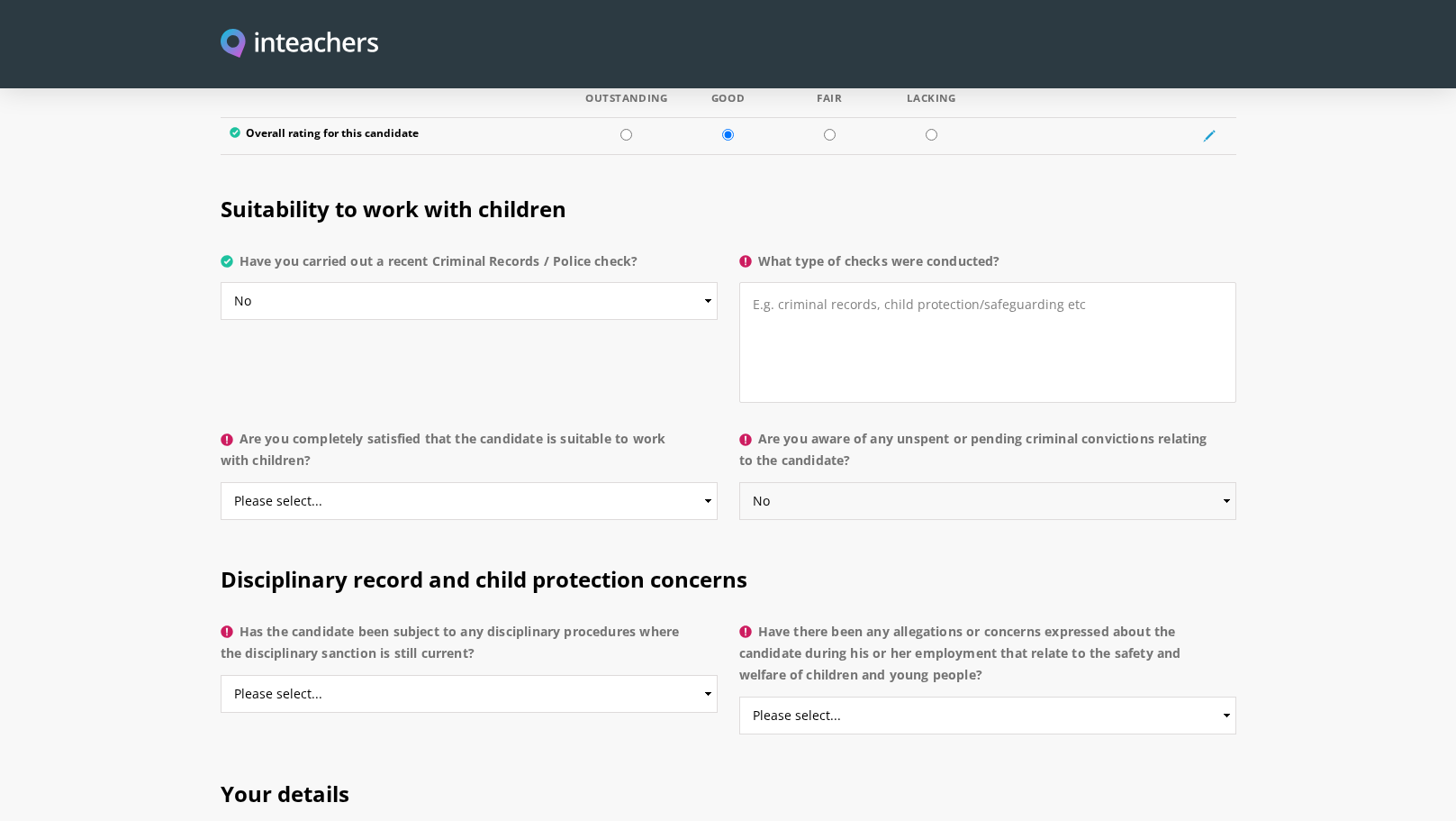
click at [739, 482] on select "Please select... Yes No Do not know" at bounding box center [987, 500] width 497 height 38
click at [631, 482] on select "Please select... Yes No Do not know" at bounding box center [469, 500] width 497 height 38
select select "Yes"
click at [221, 482] on select "Please select... Yes No Do not know" at bounding box center [469, 500] width 497 height 38
click at [817, 298] on textarea "What type of checks were conducted?" at bounding box center [987, 341] width 497 height 121
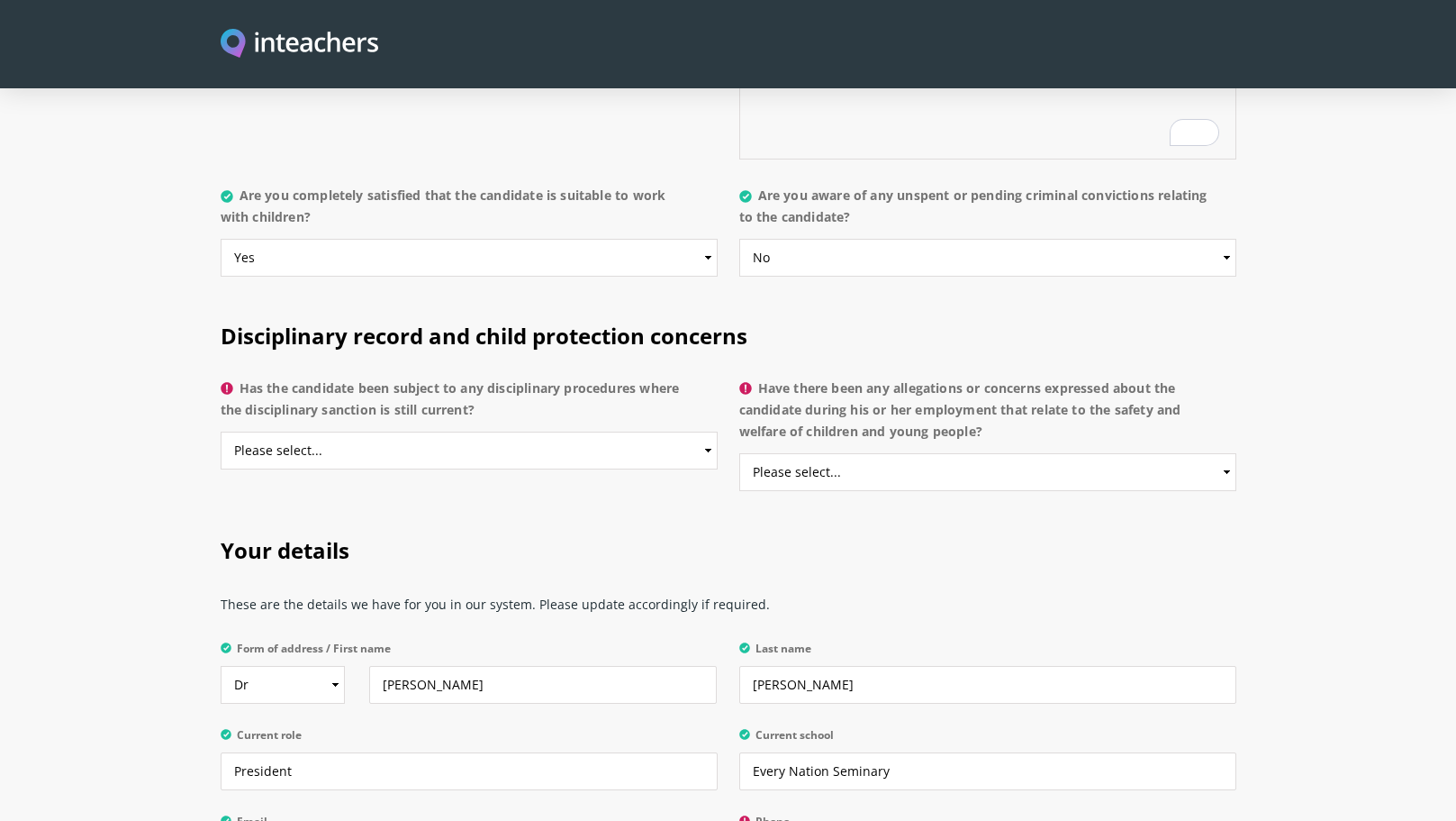
scroll to position [3737, 0]
type textarea "Just years of knowing her"
click at [692, 431] on select "Please select... Yes No Do not know" at bounding box center [469, 449] width 497 height 38
click at [221, 431] on select "Please select... Yes No Do not know" at bounding box center [469, 449] width 497 height 38
click at [702, 431] on select "Please select... Yes No Do not know" at bounding box center [469, 449] width 497 height 38
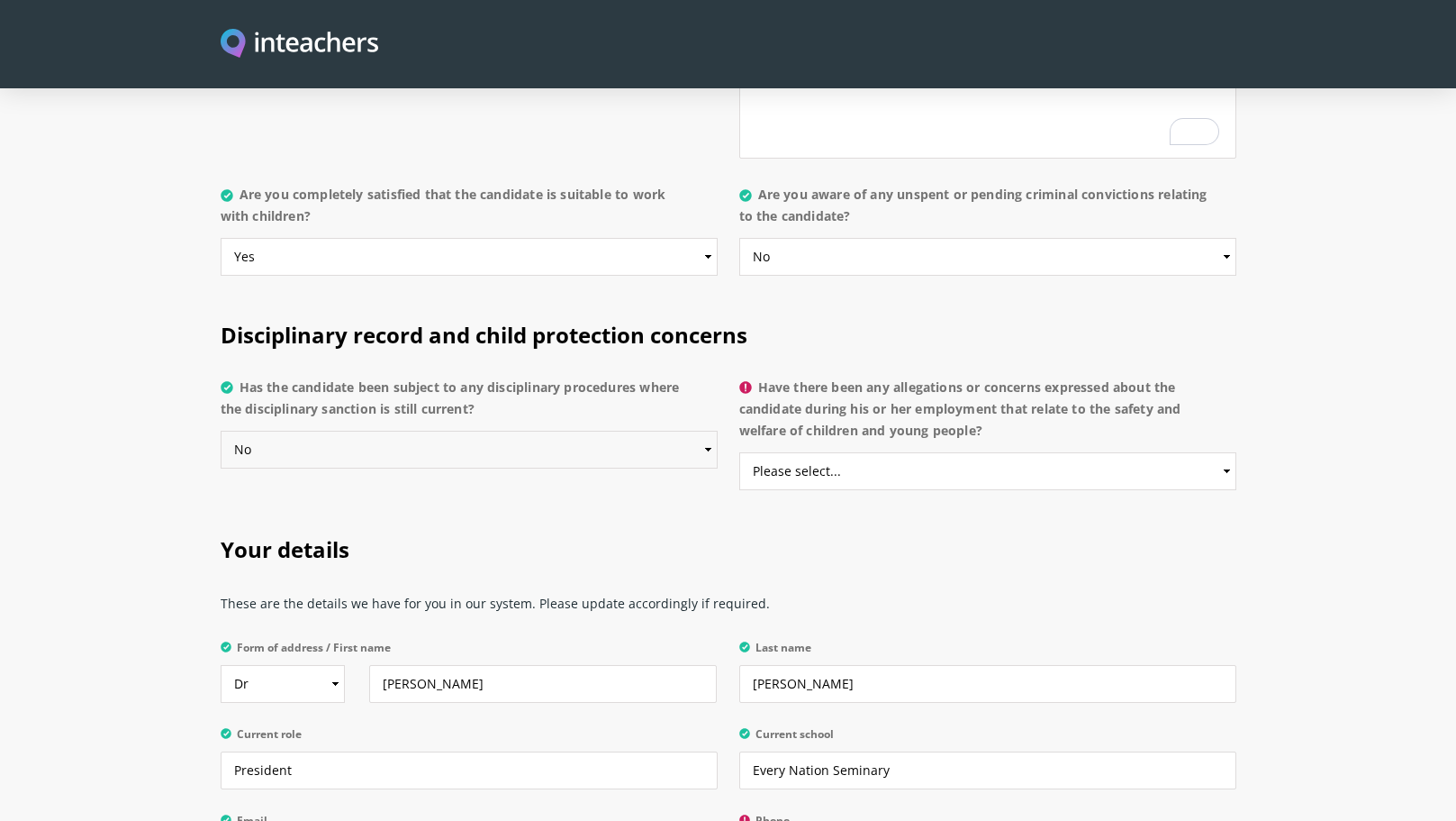
select select "Do not know"
click at [221, 431] on select "Please select... Yes No Do not know" at bounding box center [469, 449] width 497 height 38
click at [836, 452] on select "Please select... Yes No Do not know" at bounding box center [987, 471] width 497 height 38
select select "No"
click at [739, 452] on select "Please select... Yes No Do not know" at bounding box center [987, 471] width 497 height 38
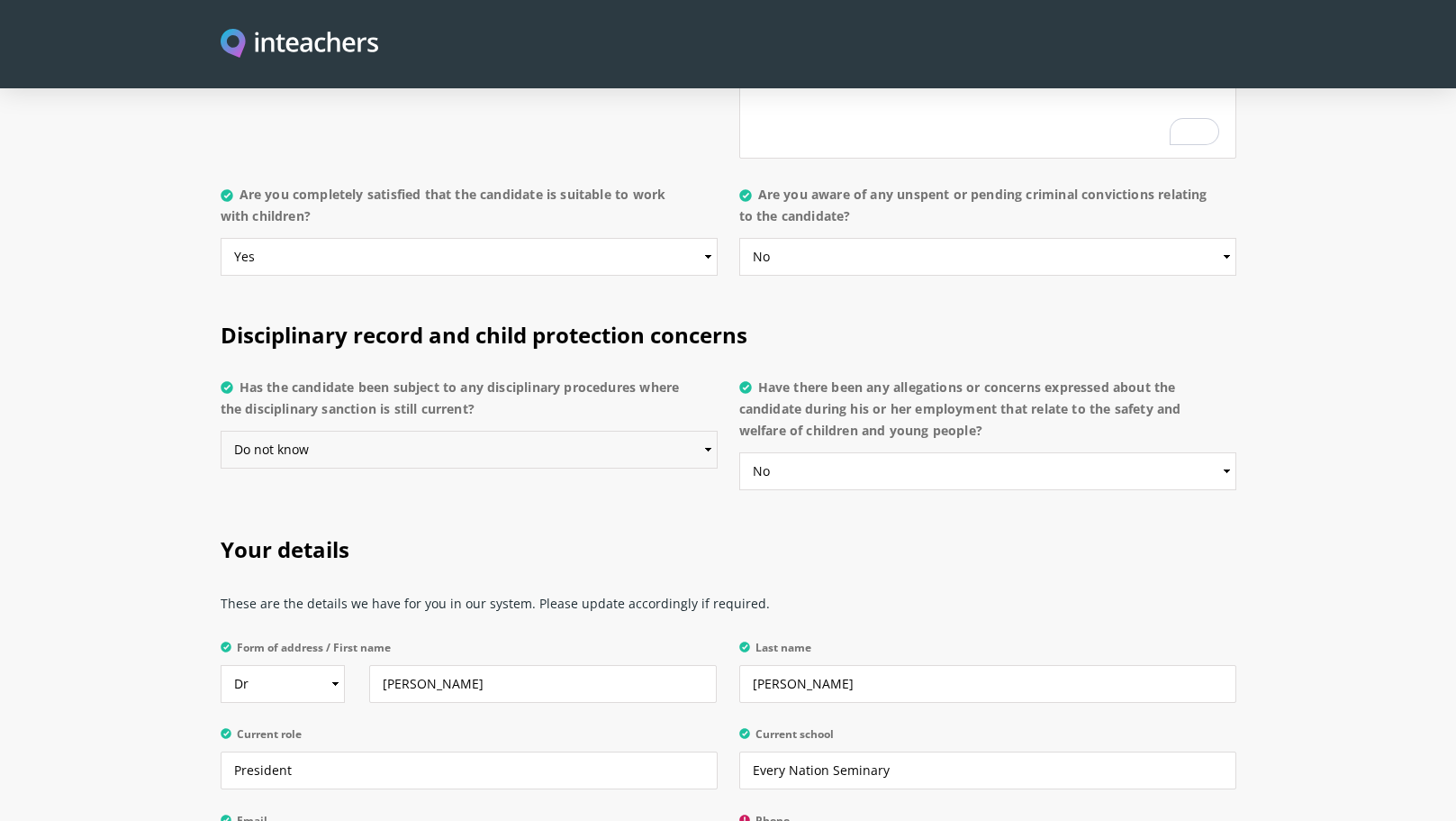
click at [642, 431] on select "Please select... Yes No Do not know" at bounding box center [469, 449] width 497 height 38
select select "No"
click at [221, 431] on select "Please select... Yes No Do not know" at bounding box center [469, 449] width 497 height 38
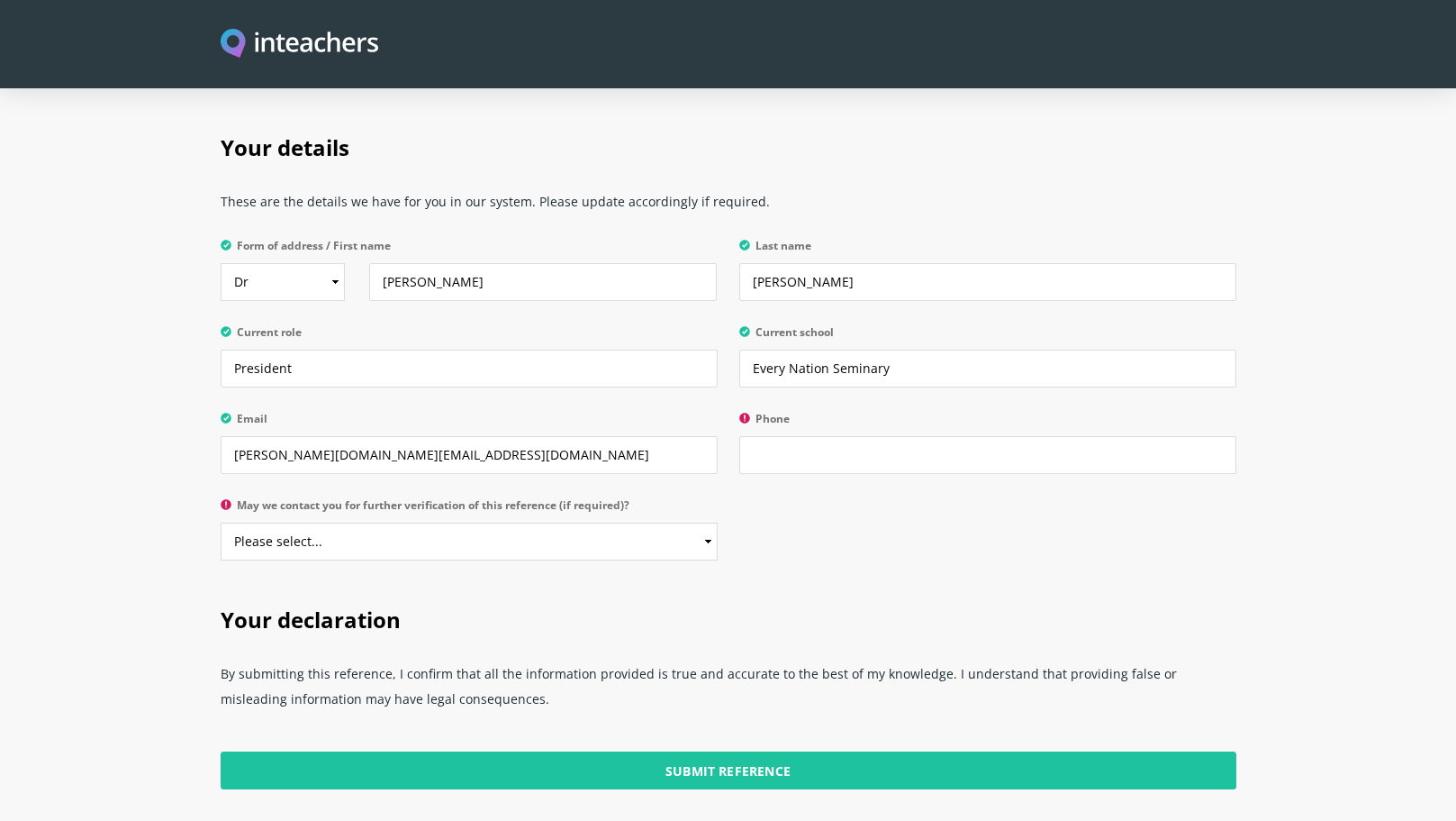
scroll to position [4124, 0]
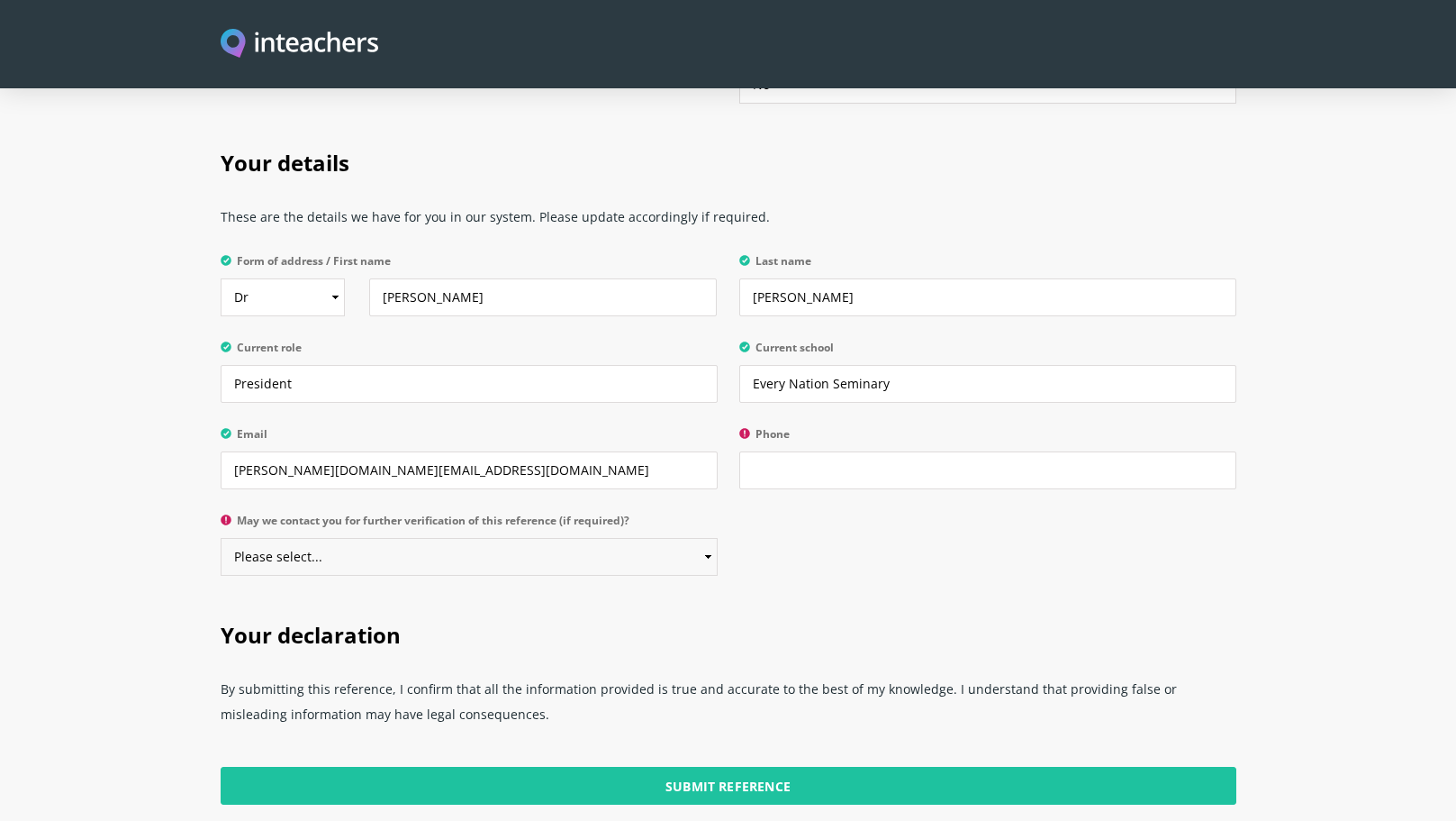
click at [666, 538] on select "Please select... Yes No" at bounding box center [469, 556] width 497 height 38
select select "No"
click at [221, 538] on select "Please select... Yes No" at bounding box center [469, 556] width 497 height 38
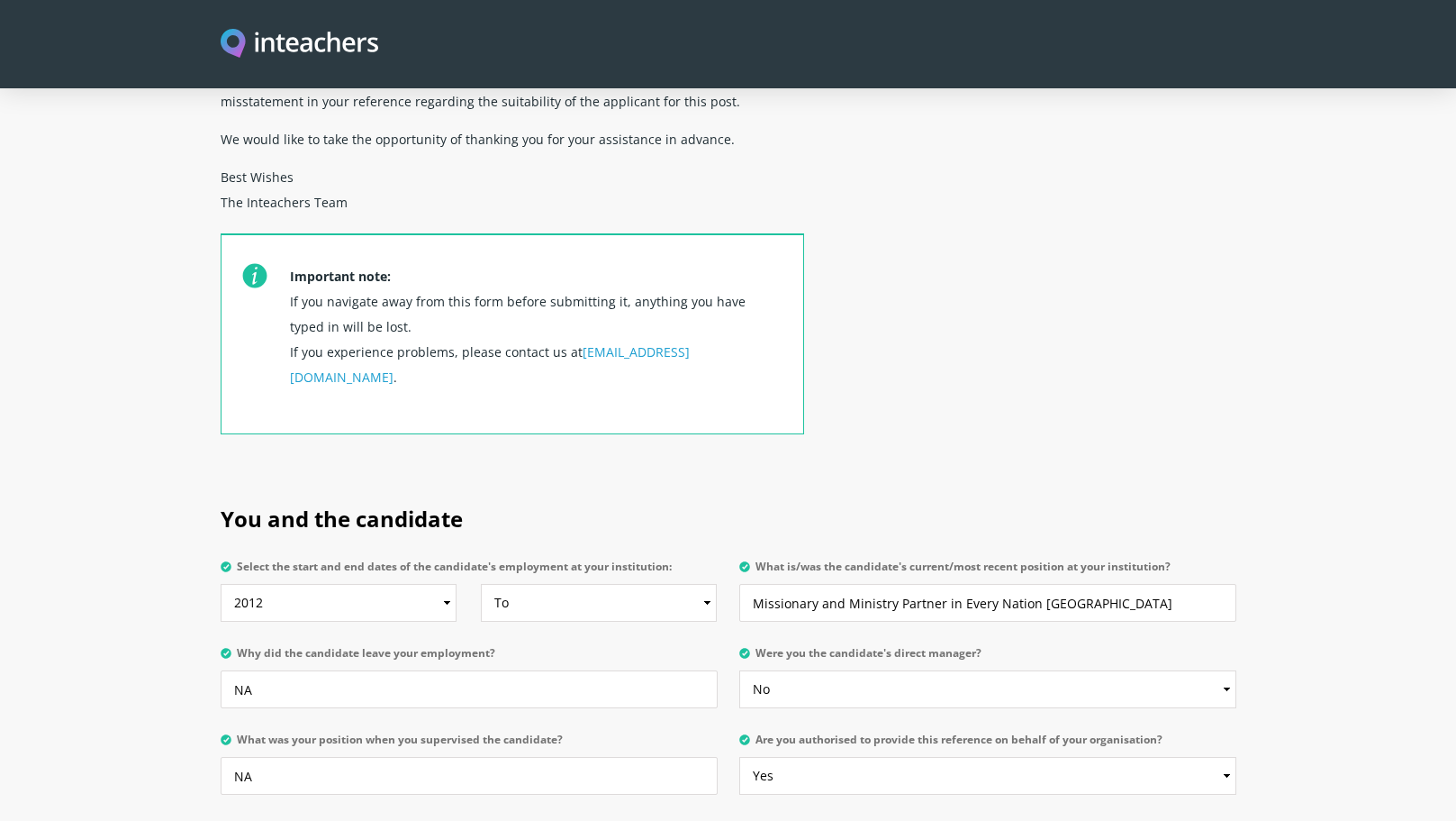
scroll to position [540, 0]
